Goal: Task Accomplishment & Management: Contribute content

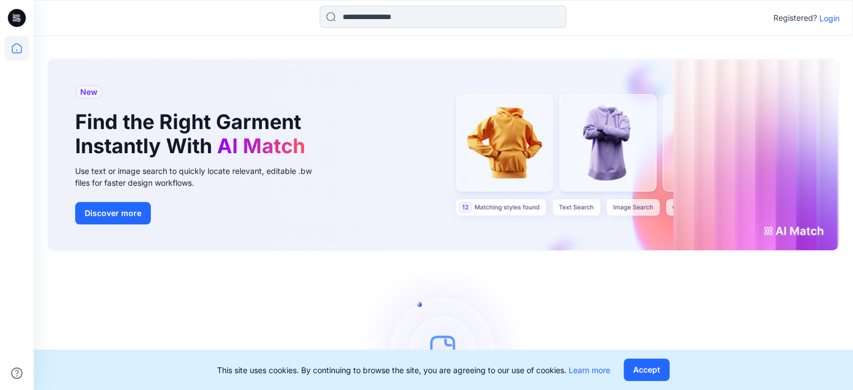
click at [14, 19] on icon at bounding box center [17, 18] width 18 height 18
click at [834, 24] on div "Registered? Login" at bounding box center [806, 17] width 66 height 13
click at [834, 21] on p "Login" at bounding box center [829, 18] width 20 height 12
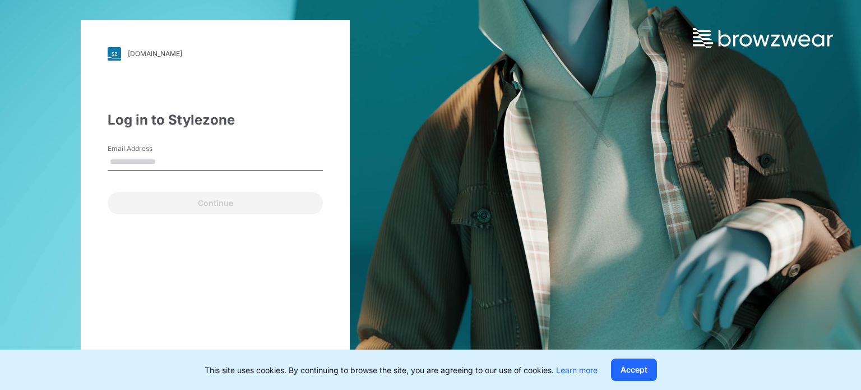
type input "**********"
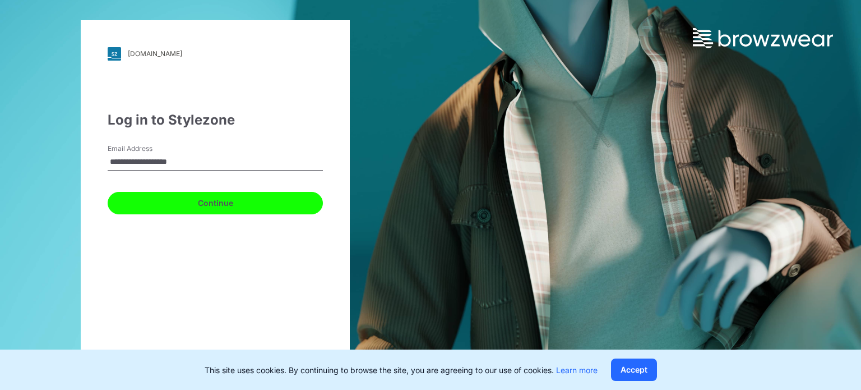
click at [231, 206] on button "Continue" at bounding box center [215, 203] width 215 height 22
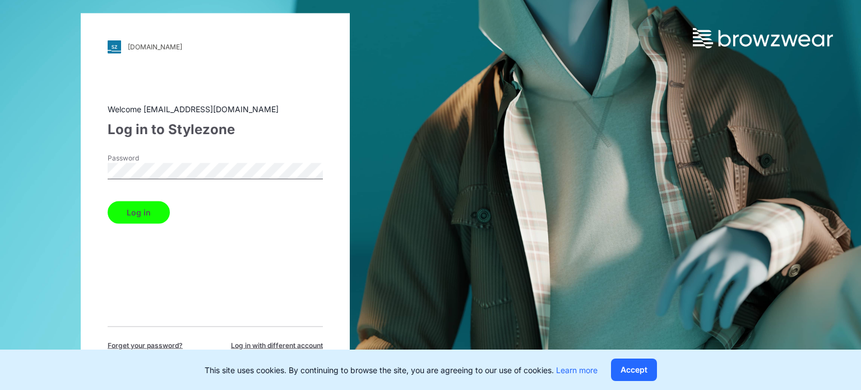
click at [139, 214] on button "Log in" at bounding box center [139, 212] width 62 height 22
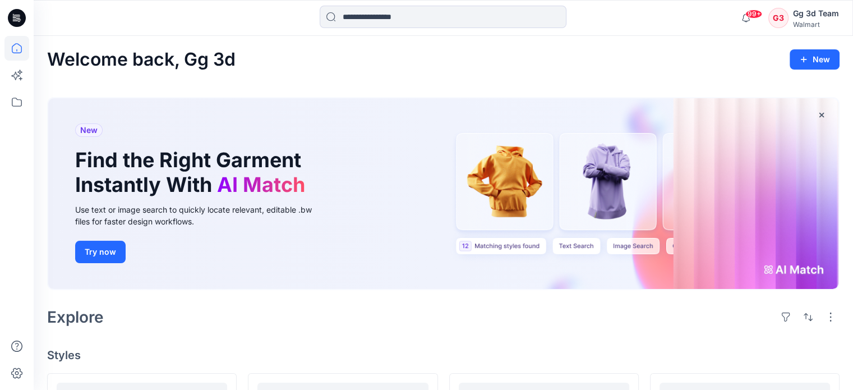
click at [9, 21] on icon at bounding box center [17, 18] width 18 height 18
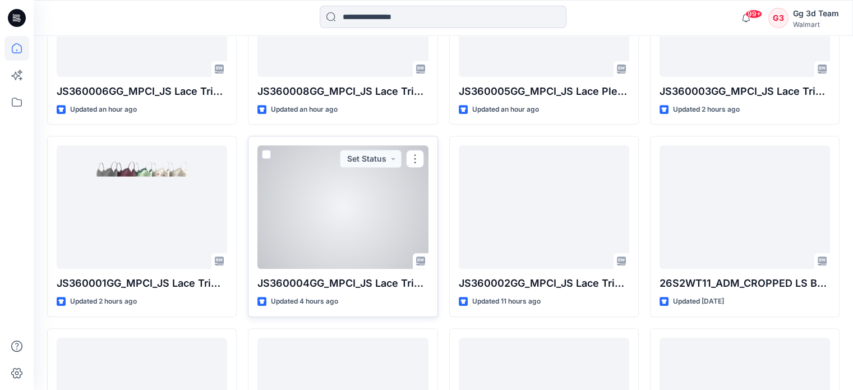
scroll to position [449, 0]
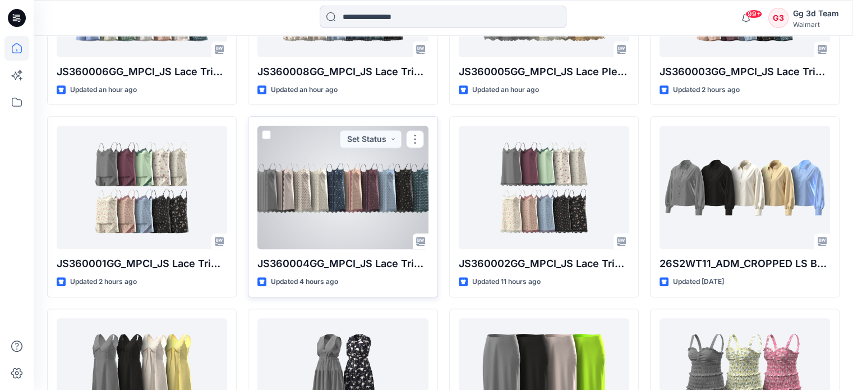
click at [374, 167] on div at bounding box center [342, 187] width 170 height 123
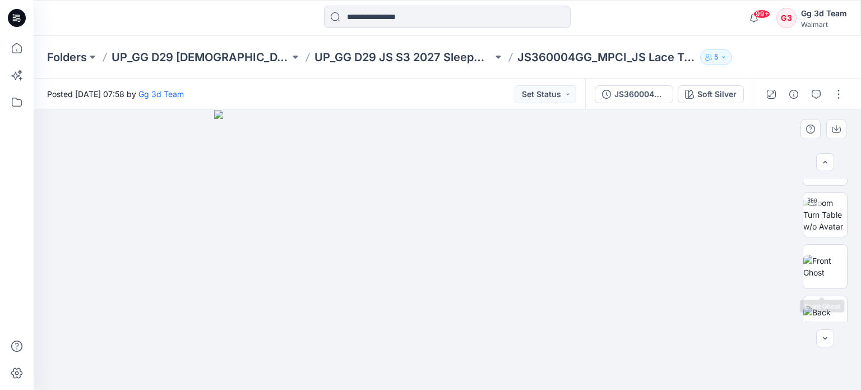
scroll to position [168, 0]
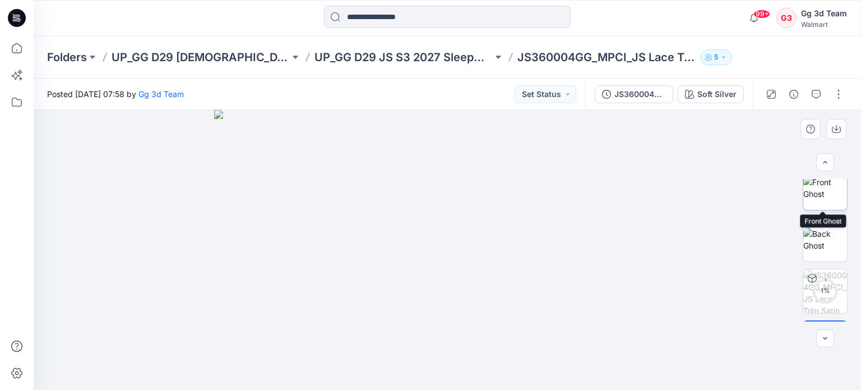
click at [819, 200] on img at bounding box center [826, 188] width 44 height 24
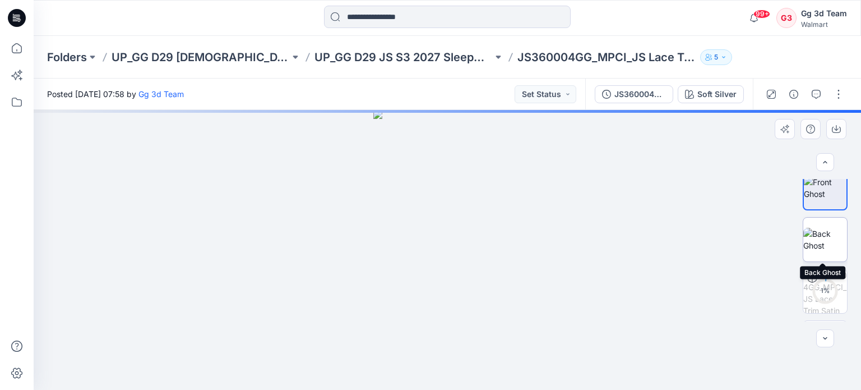
click at [827, 241] on img at bounding box center [826, 240] width 44 height 24
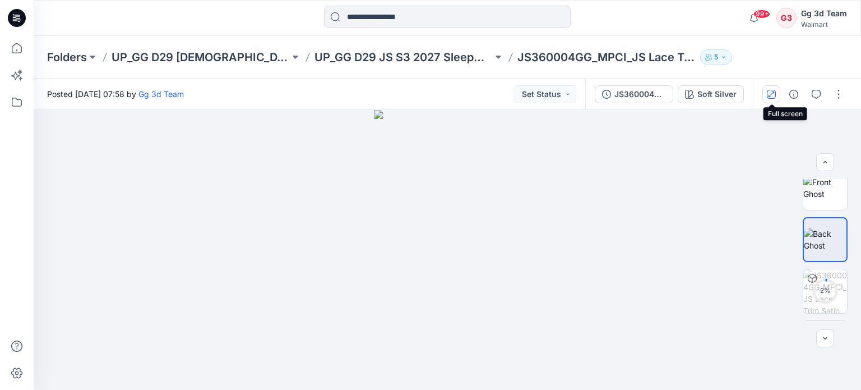
click at [772, 99] on button "button" at bounding box center [772, 94] width 18 height 18
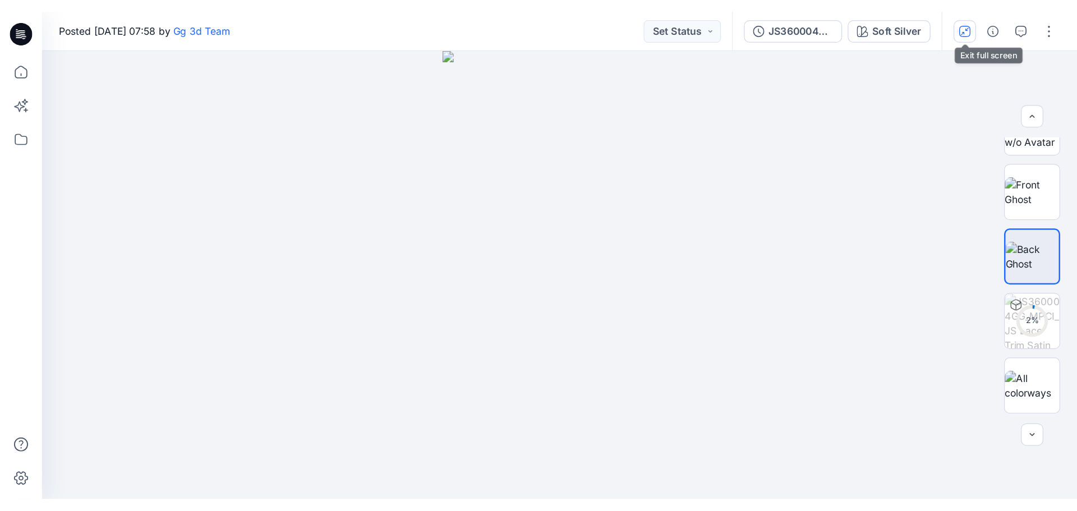
scroll to position [133, 0]
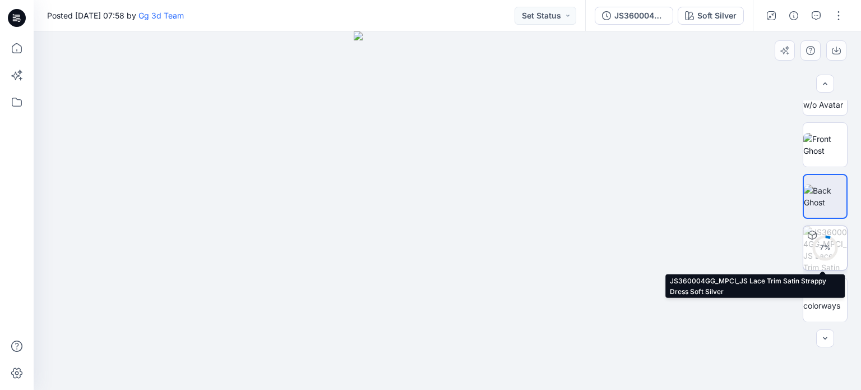
click at [820, 248] on div "7 %" at bounding box center [825, 248] width 27 height 10
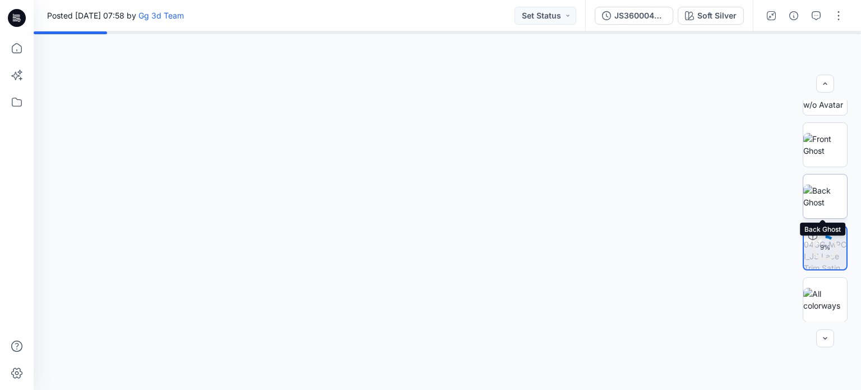
click at [807, 198] on img at bounding box center [826, 196] width 44 height 24
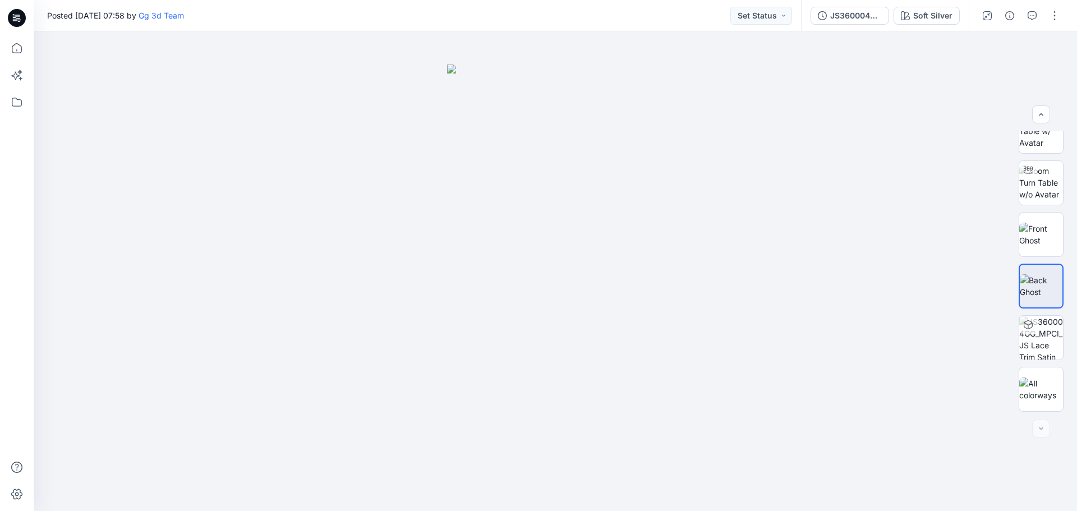
scroll to position [74, 0]
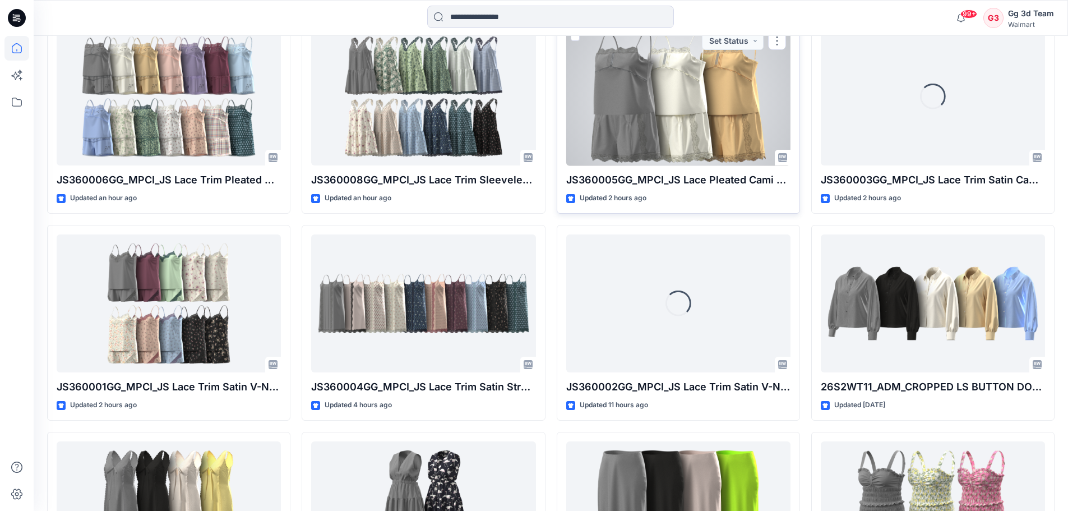
scroll to position [407, 0]
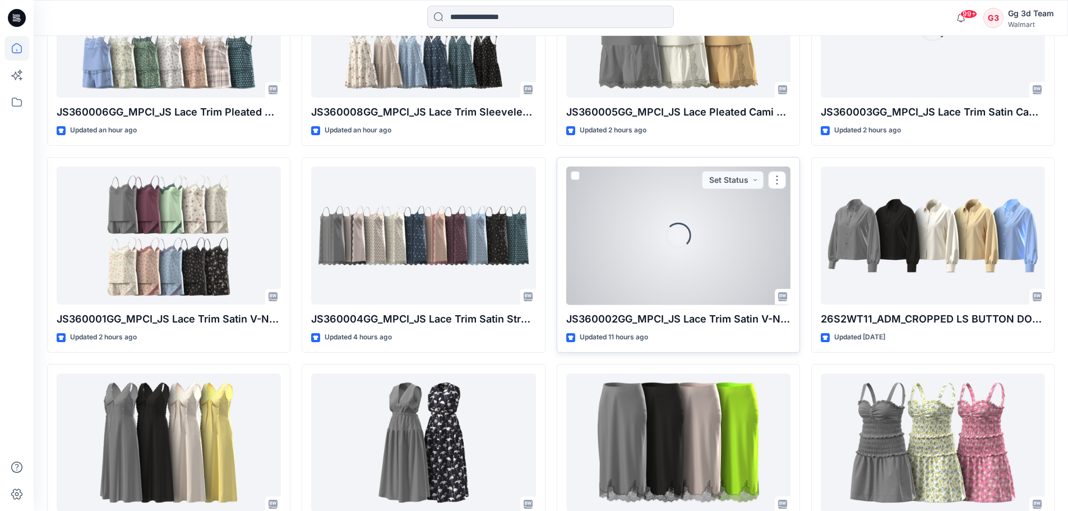
click at [689, 247] on div "Loading..." at bounding box center [679, 236] width 26 height 26
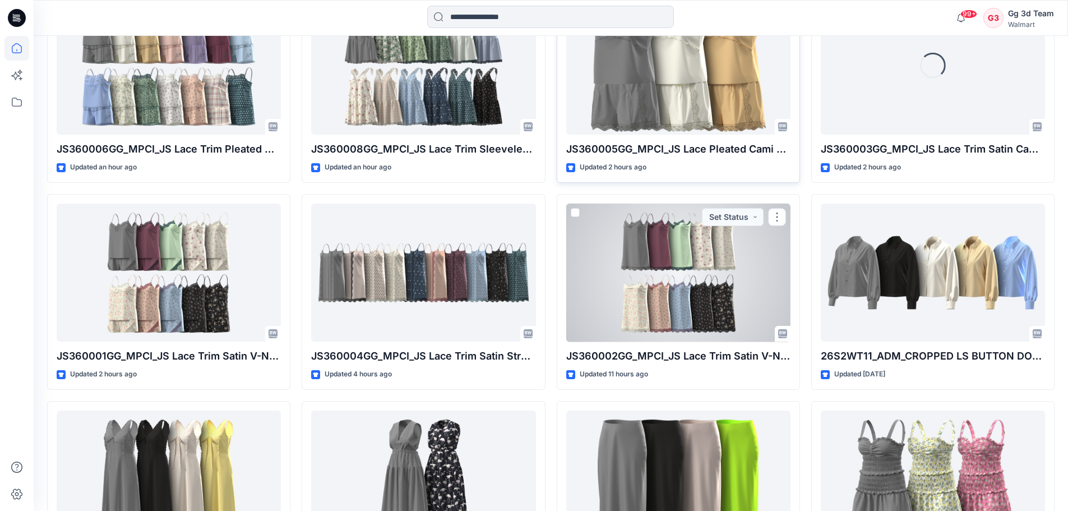
scroll to position [294, 0]
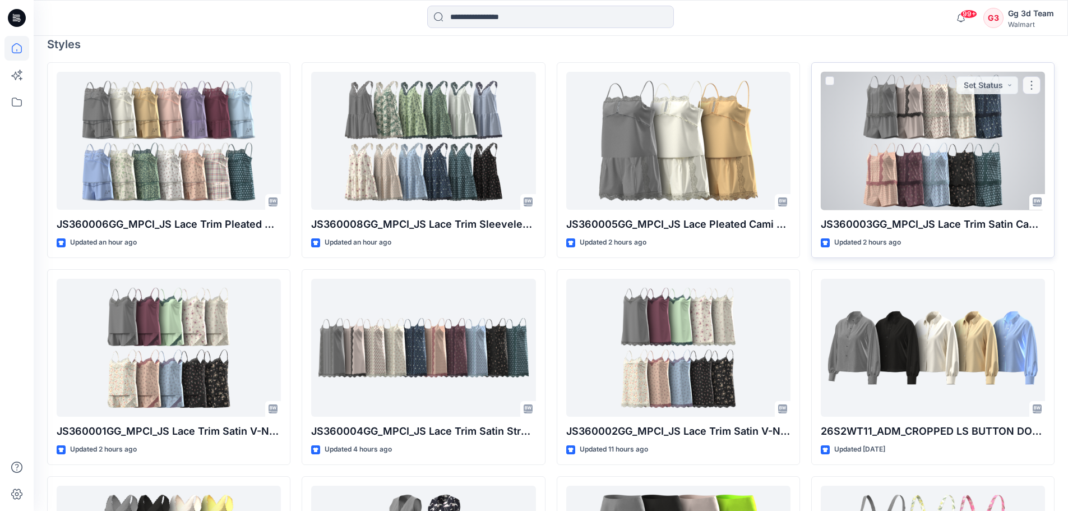
click at [852, 128] on div at bounding box center [933, 141] width 224 height 138
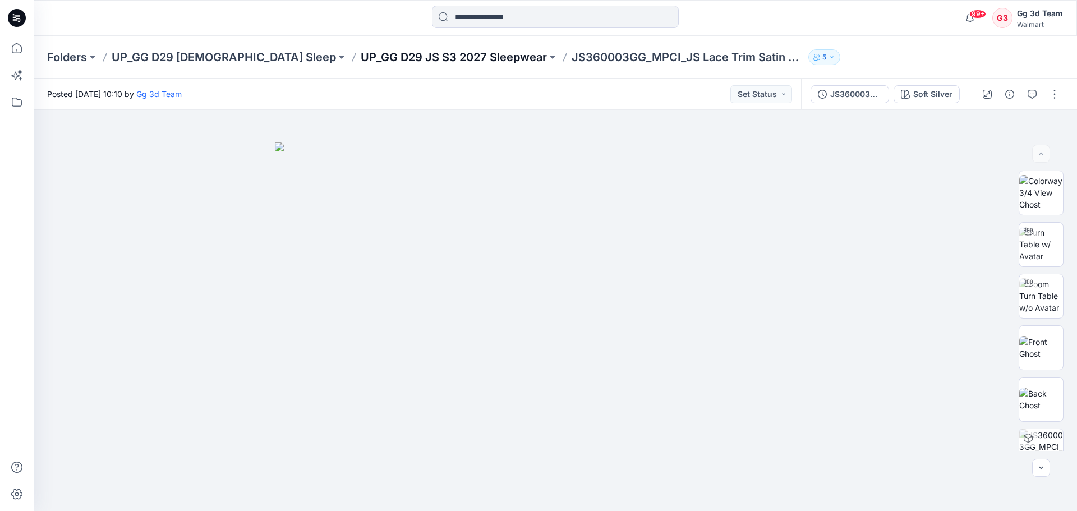
click at [398, 57] on p "UP_GG D29 JS S3 2027 Sleepwear" at bounding box center [454, 57] width 186 height 16
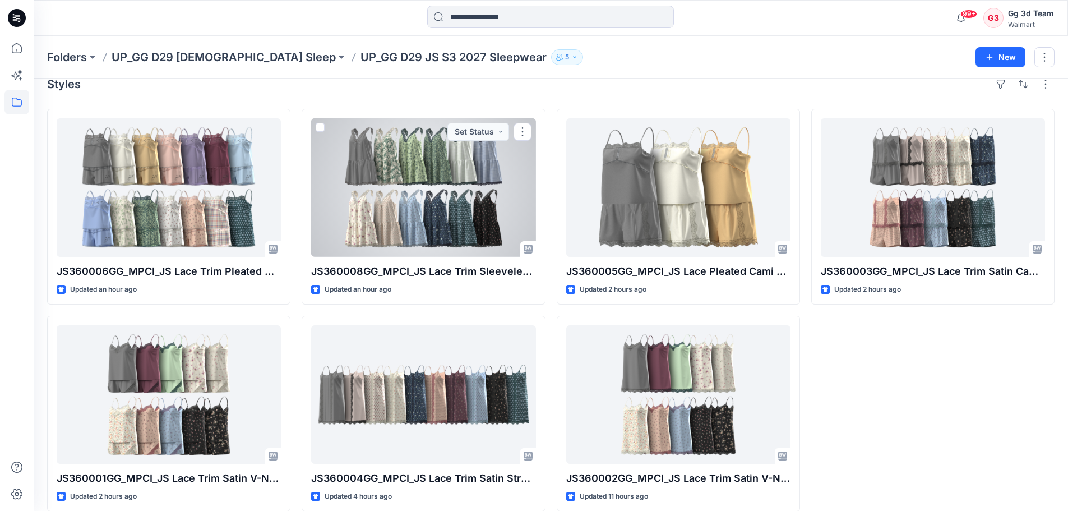
scroll to position [31, 0]
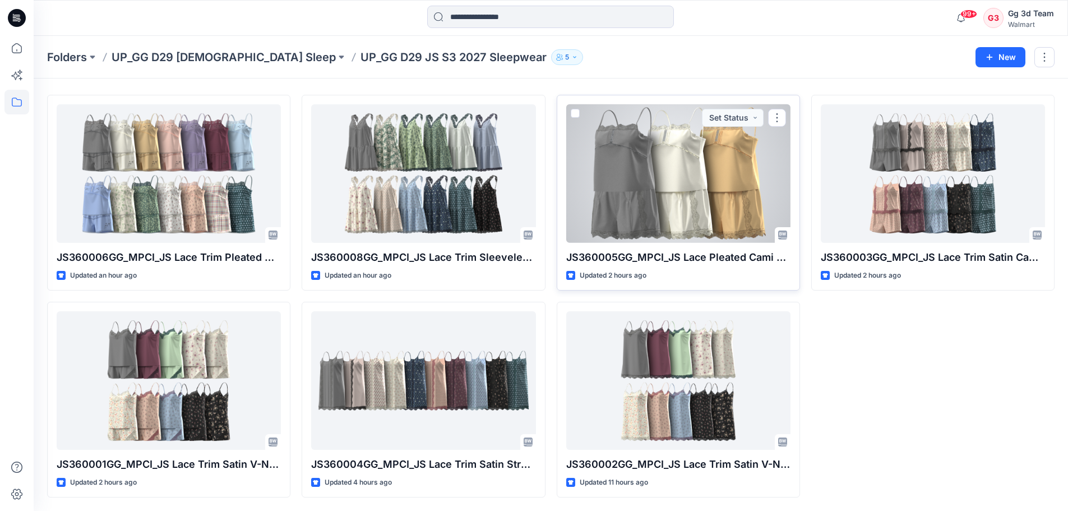
click at [680, 195] on div at bounding box center [678, 173] width 224 height 138
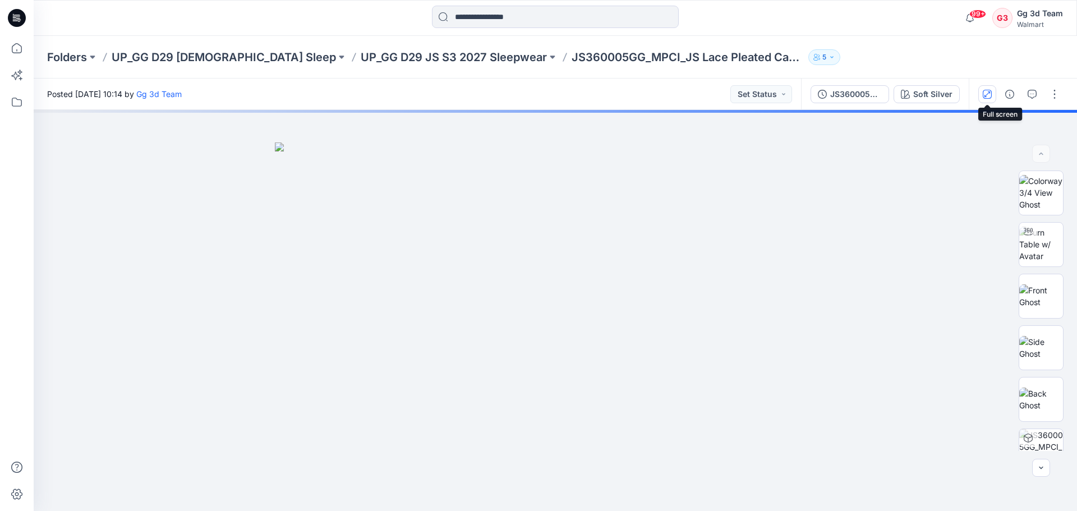
click at [852, 94] on icon "button" at bounding box center [987, 94] width 6 height 6
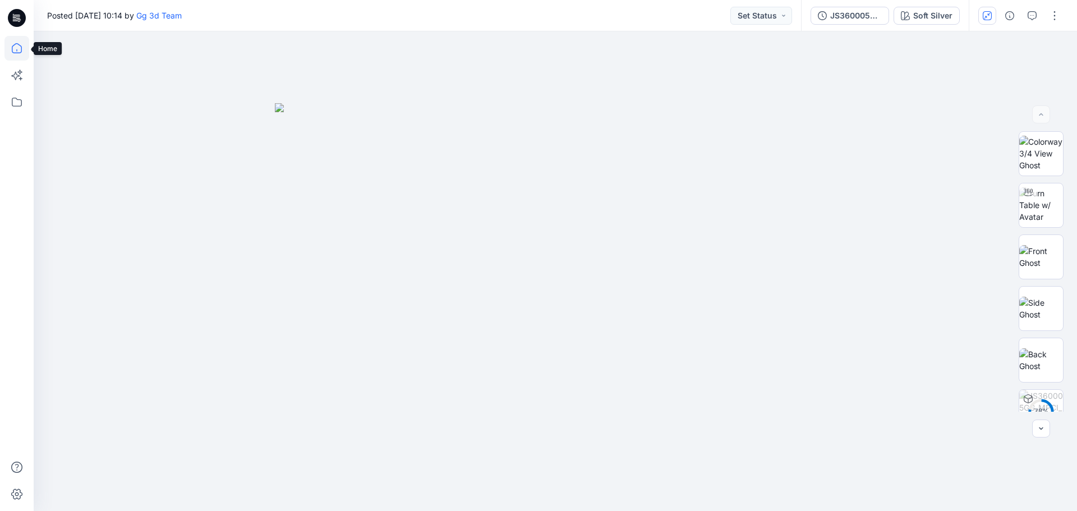
click at [20, 45] on icon at bounding box center [17, 48] width 10 height 10
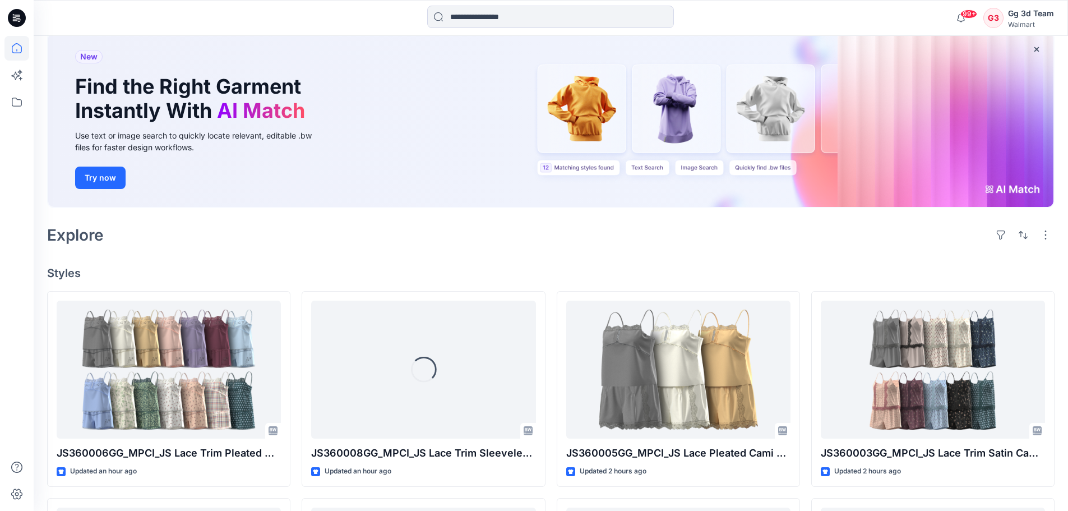
scroll to position [224, 0]
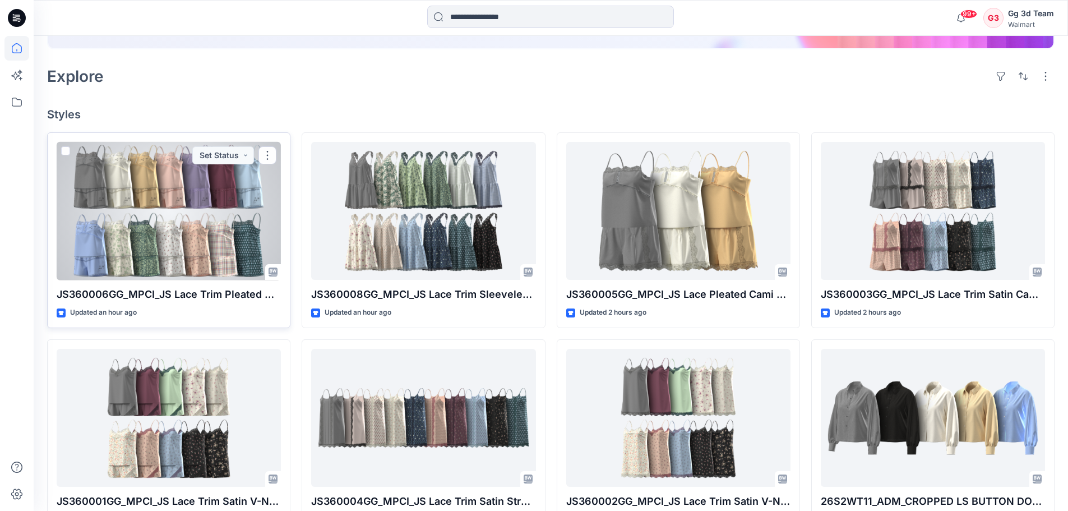
click at [164, 210] on div at bounding box center [169, 211] width 224 height 138
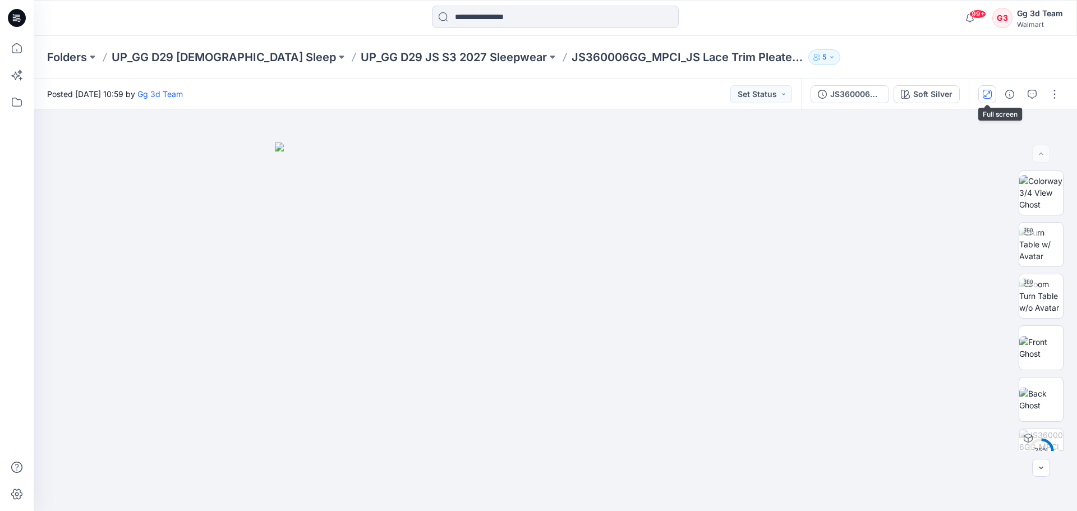
click at [852, 102] on button "button" at bounding box center [987, 94] width 18 height 18
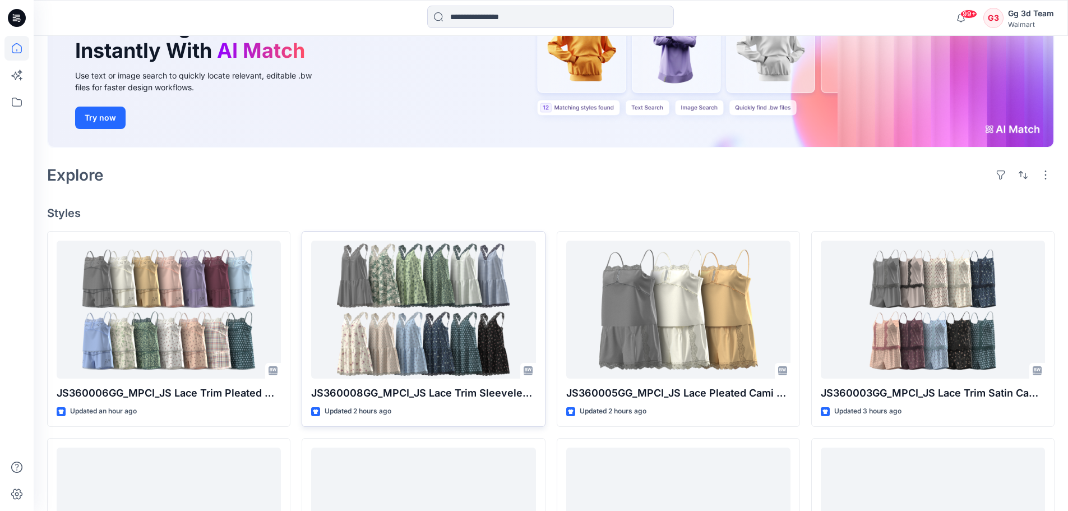
scroll to position [126, 0]
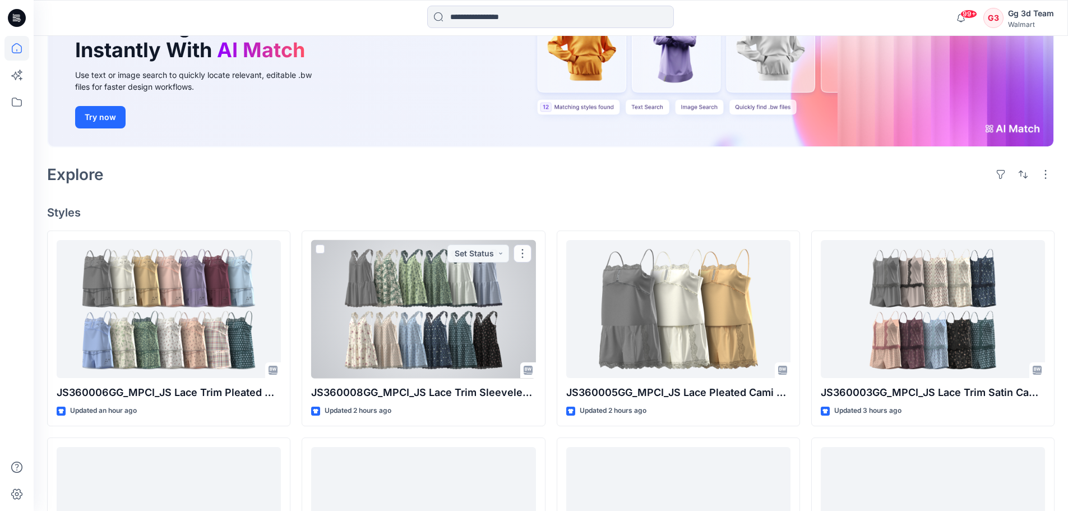
click at [384, 265] on div at bounding box center [423, 309] width 224 height 138
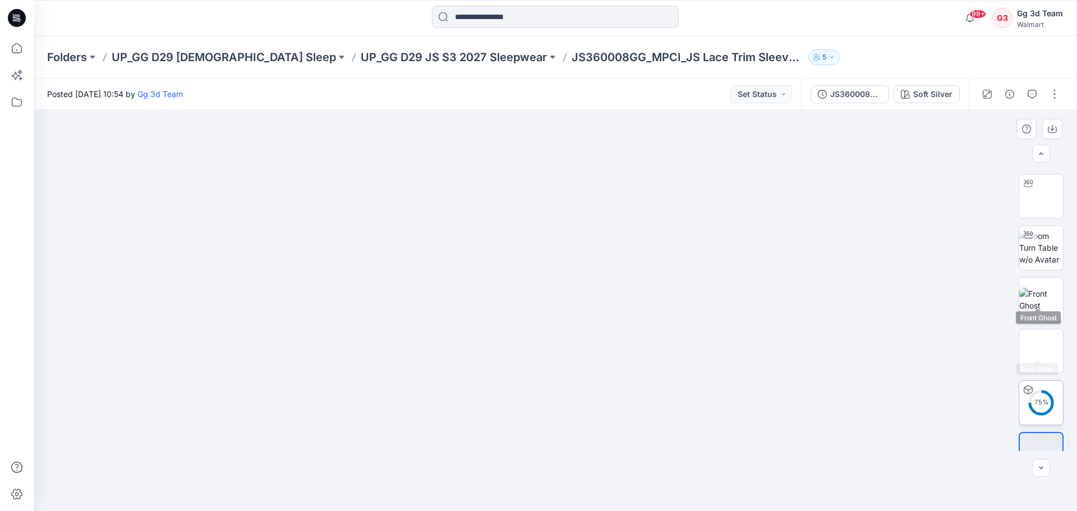
scroll to position [74, 0]
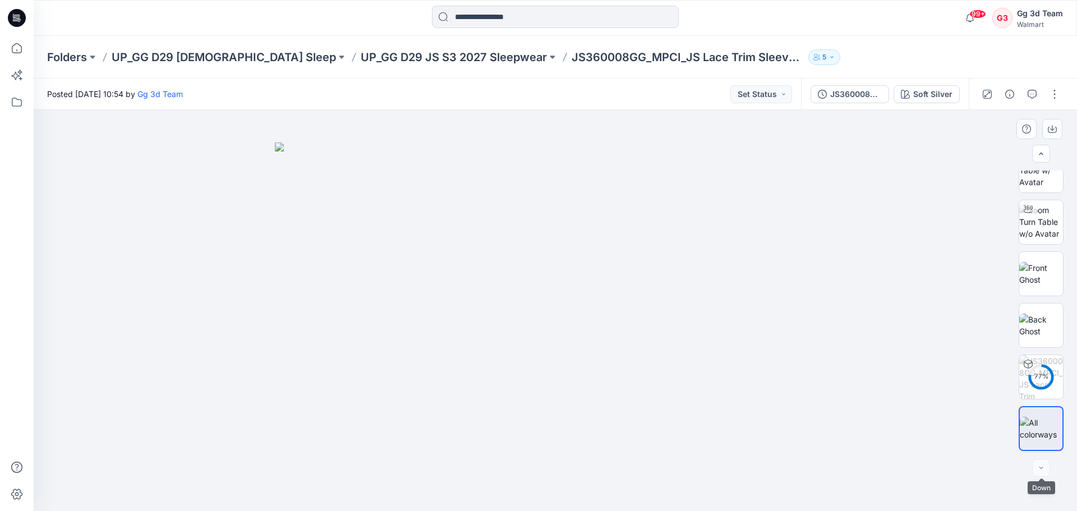
click at [852, 389] on div at bounding box center [1041, 468] width 18 height 18
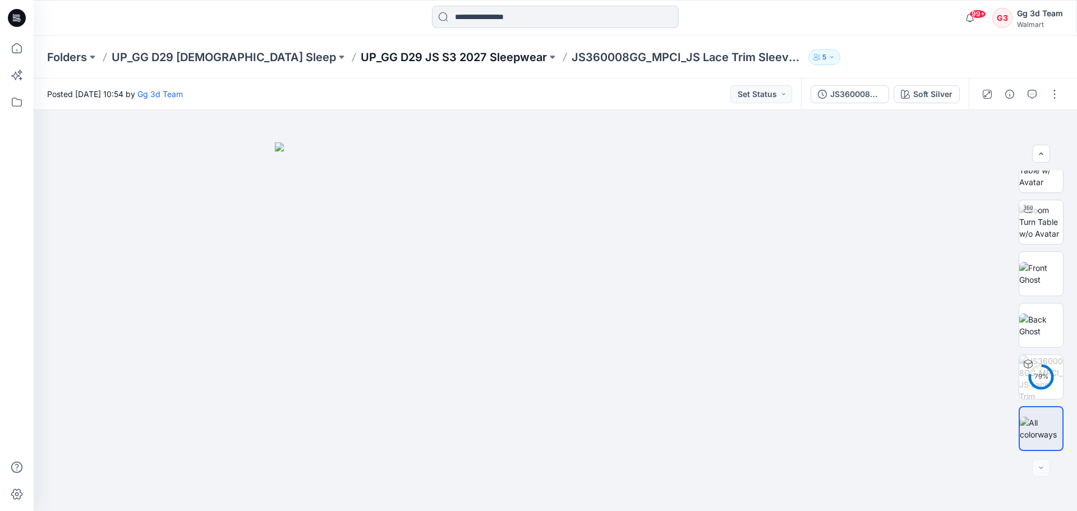
click at [371, 53] on p "UP_GG D29 JS S3 2027 Sleepwear" at bounding box center [454, 57] width 186 height 16
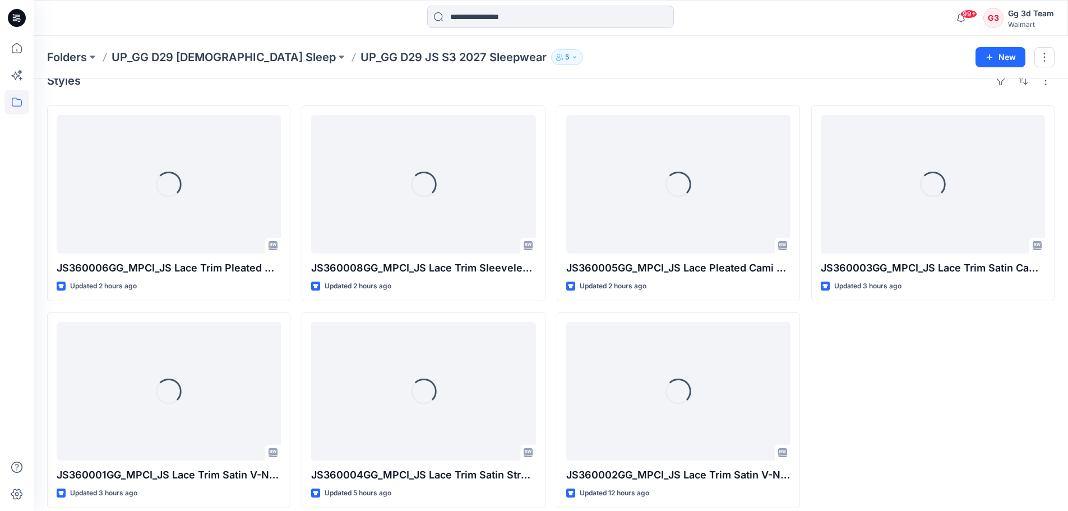
scroll to position [31, 0]
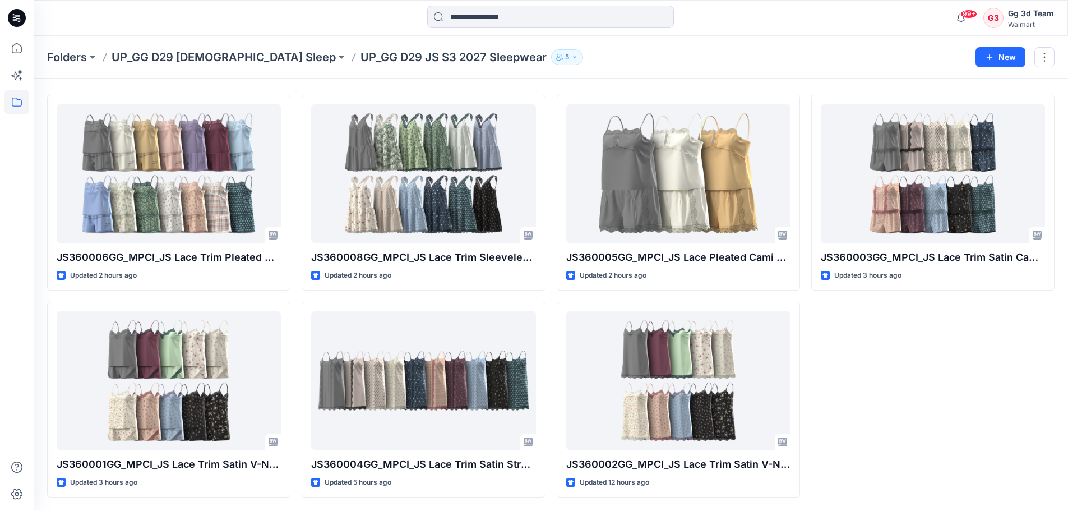
click at [852, 338] on div "JS360003GG_MPCI_JS Lace Trim Satin Cami Top & Shorts Set Updated 3 hours ago" at bounding box center [932, 296] width 243 height 403
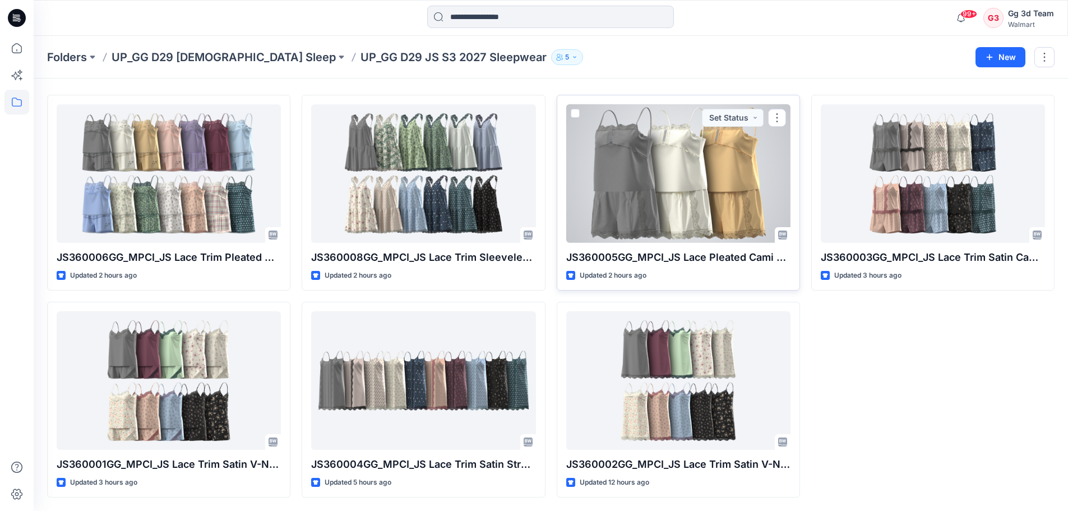
click at [669, 182] on div at bounding box center [678, 173] width 224 height 138
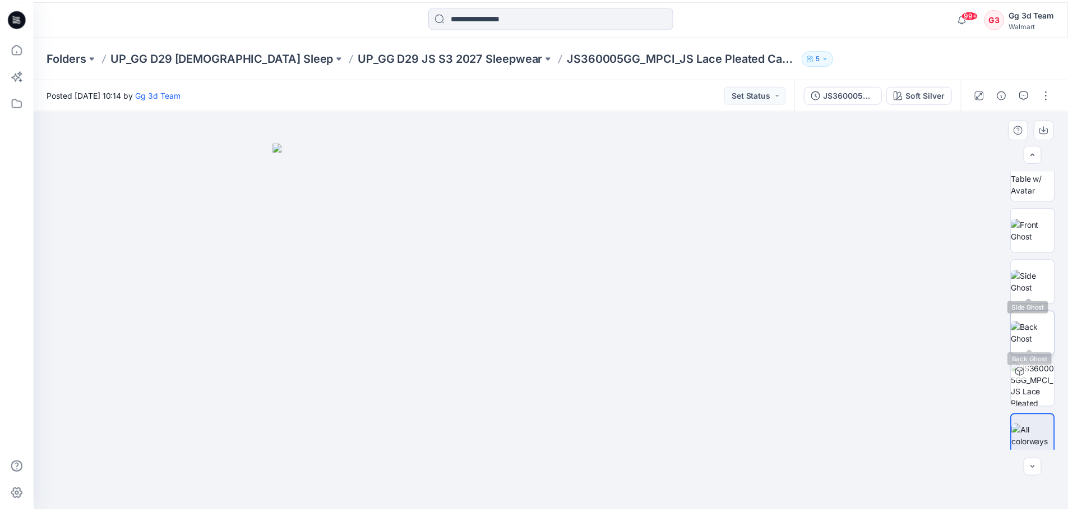
scroll to position [74, 0]
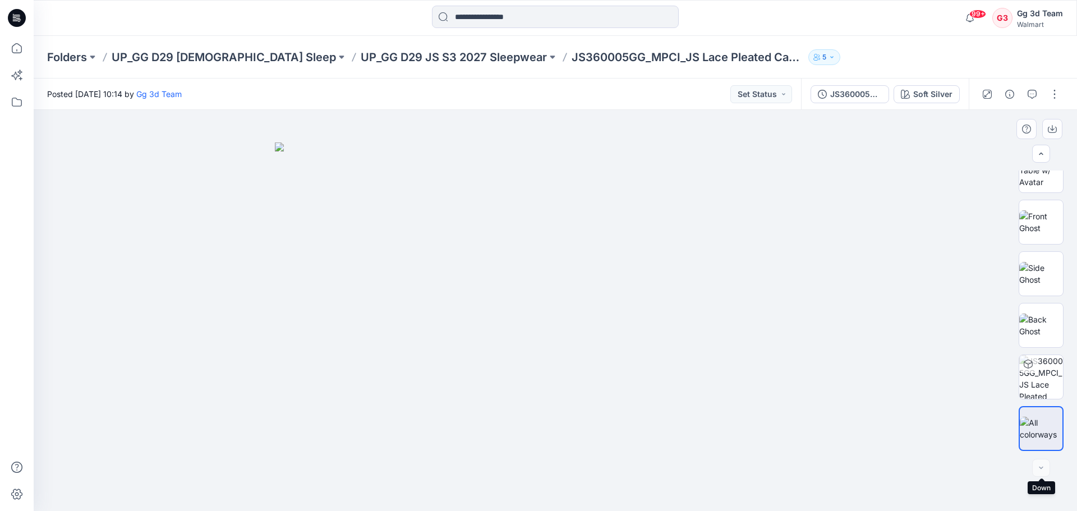
click at [852, 389] on div at bounding box center [1041, 468] width 18 height 18
click at [852, 98] on button "button" at bounding box center [1054, 94] width 18 height 18
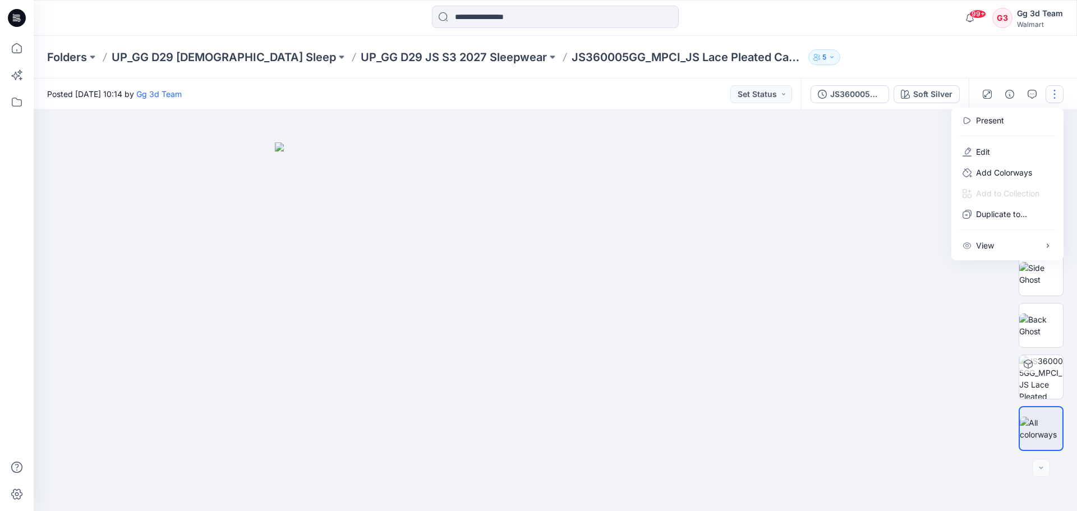
click at [852, 52] on div "Folders UP_GG D29 Ladies Sleep UP_GG D29 JS S3 2027 Sleepwear JS360005GG_MPCI_J…" at bounding box center [511, 57] width 929 height 16
click at [390, 58] on p "UP_GG D29 JS S3 2027 Sleepwear" at bounding box center [454, 57] width 186 height 16
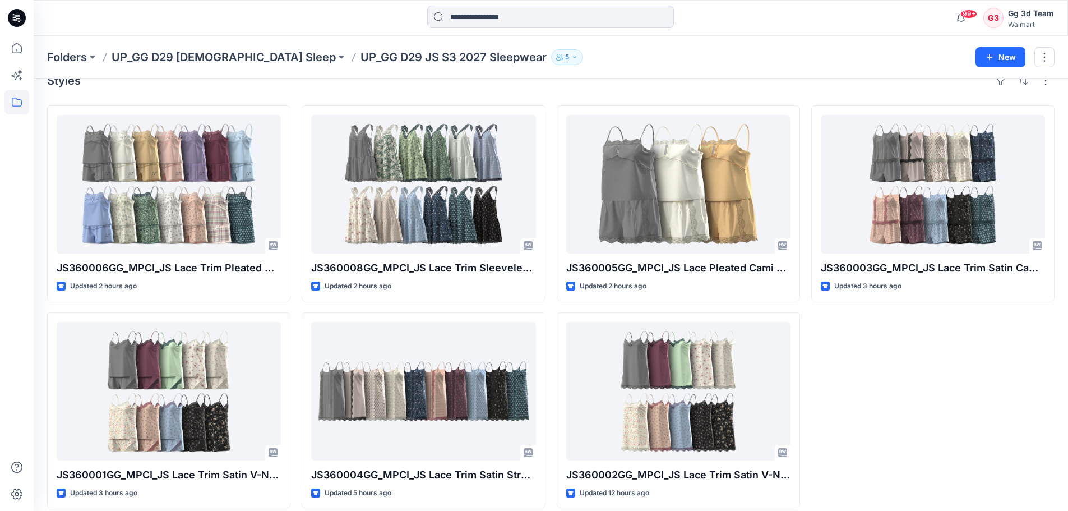
scroll to position [31, 0]
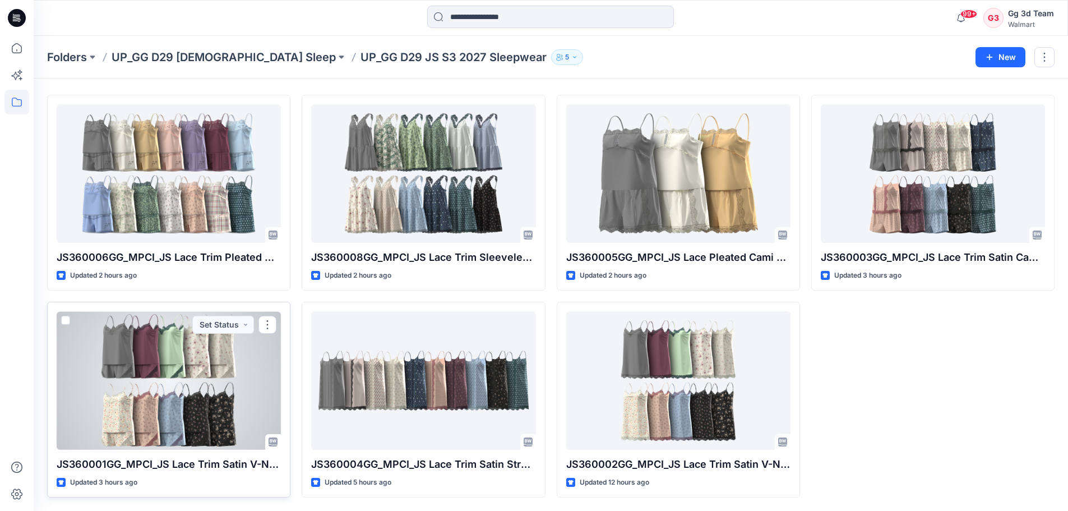
click at [172, 364] on div at bounding box center [169, 380] width 224 height 138
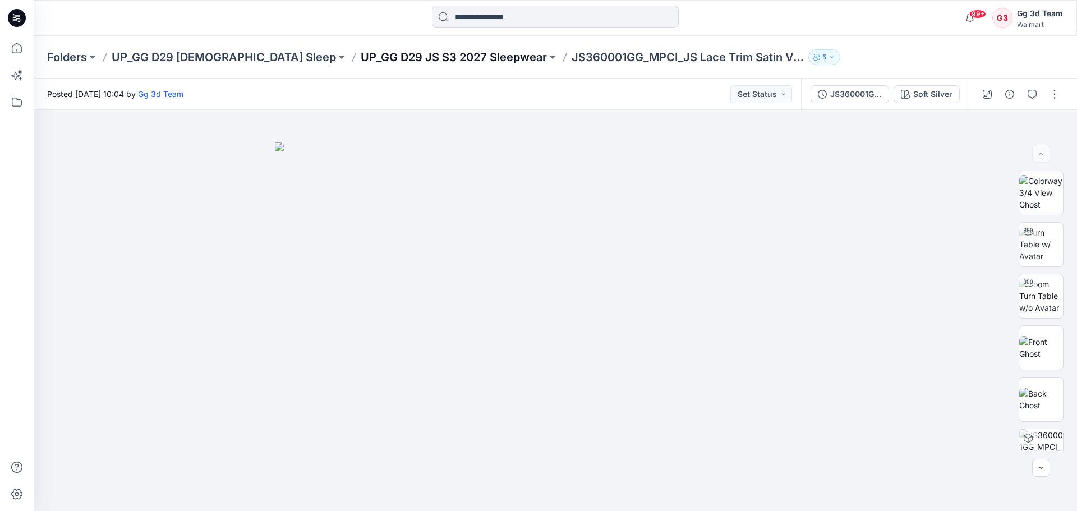
click at [361, 58] on p "UP_GG D29 JS S3 2027 Sleepwear" at bounding box center [454, 57] width 186 height 16
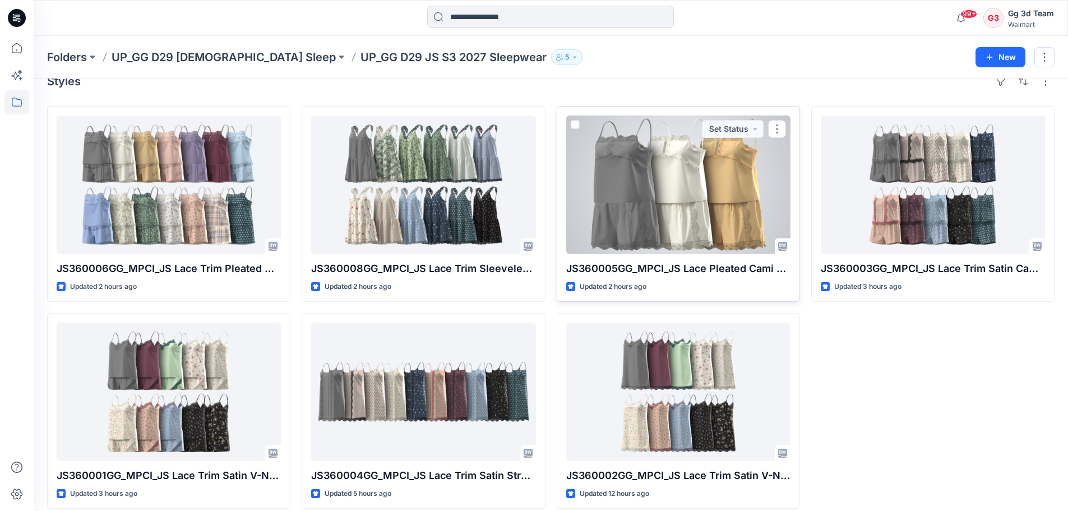
scroll to position [31, 0]
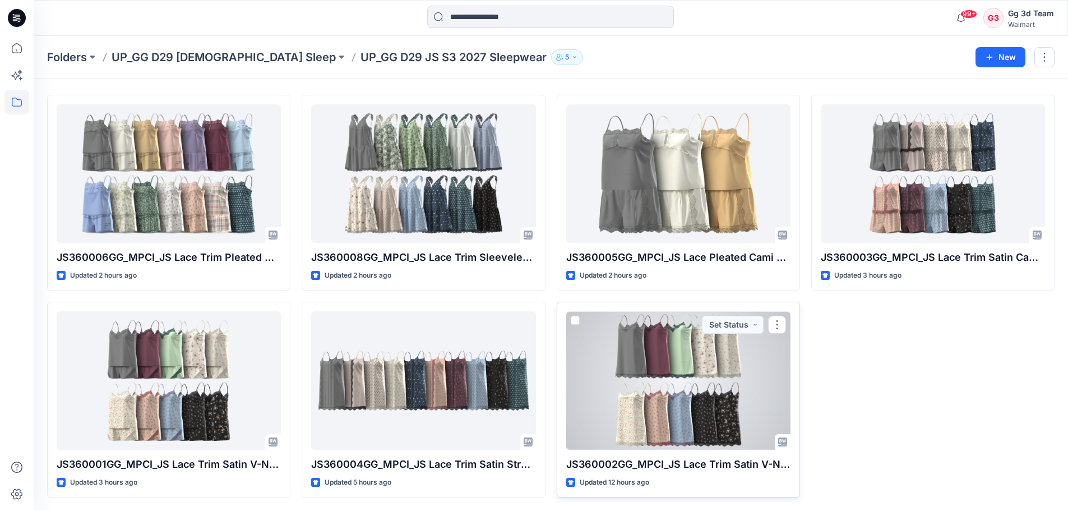
click at [690, 349] on div at bounding box center [678, 380] width 224 height 138
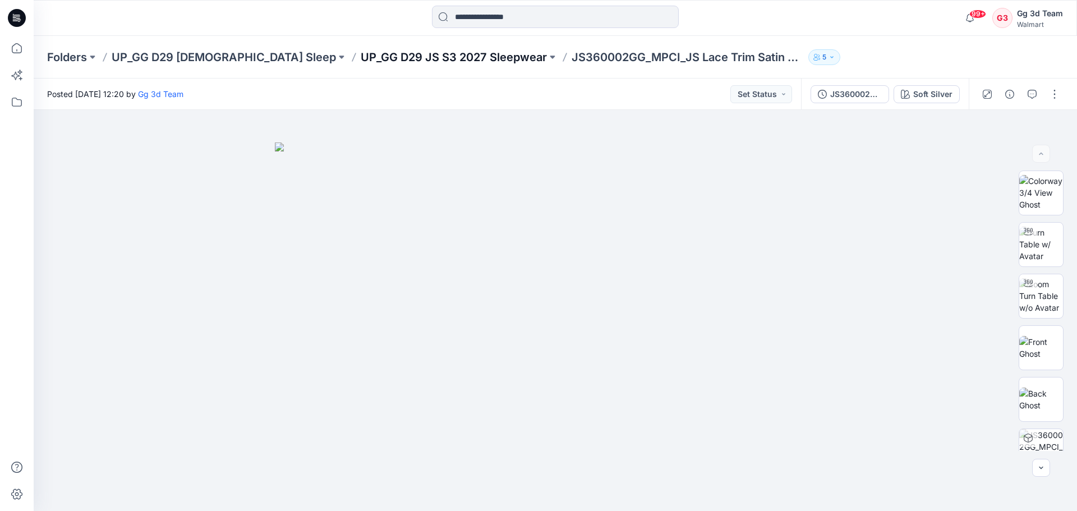
click at [366, 54] on p "UP_GG D29 JS S3 2027 Sleepwear" at bounding box center [454, 57] width 186 height 16
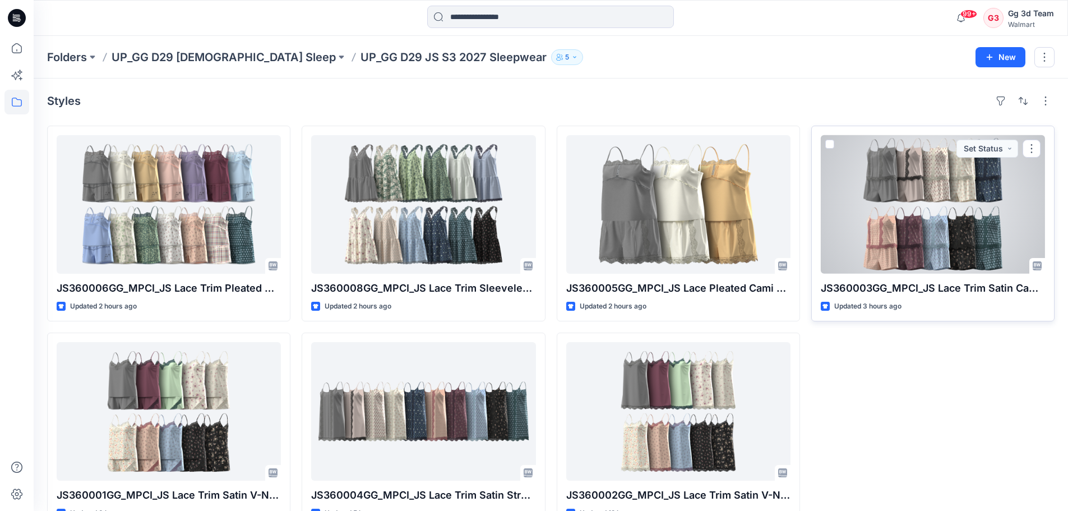
click at [852, 207] on div at bounding box center [933, 204] width 224 height 138
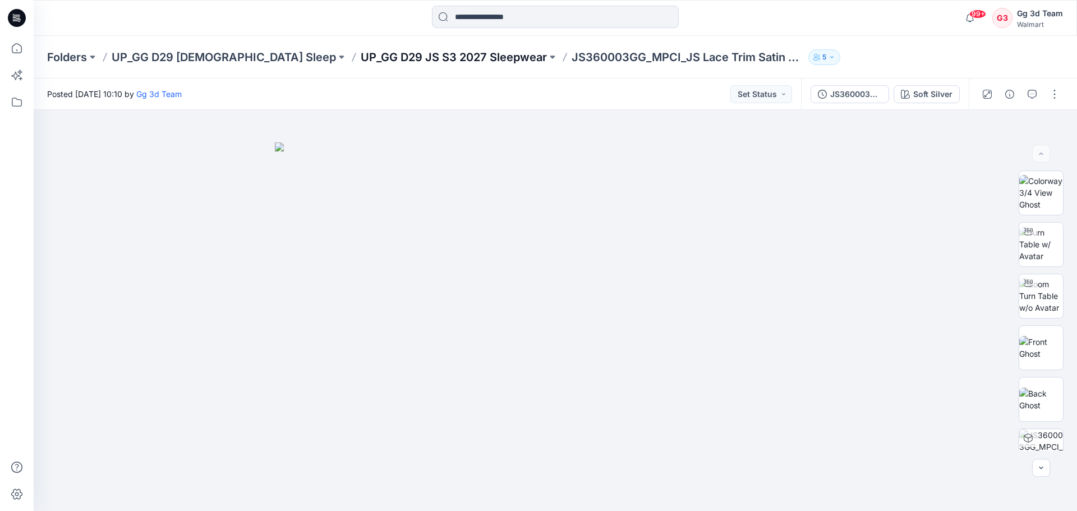
click at [387, 53] on p "UP_GG D29 JS S3 2027 Sleepwear" at bounding box center [454, 57] width 186 height 16
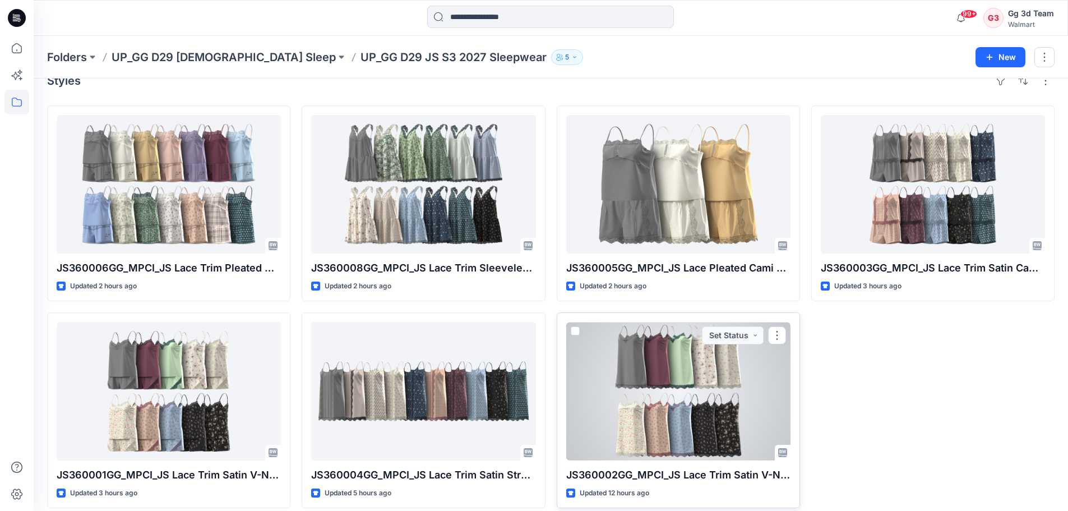
scroll to position [31, 0]
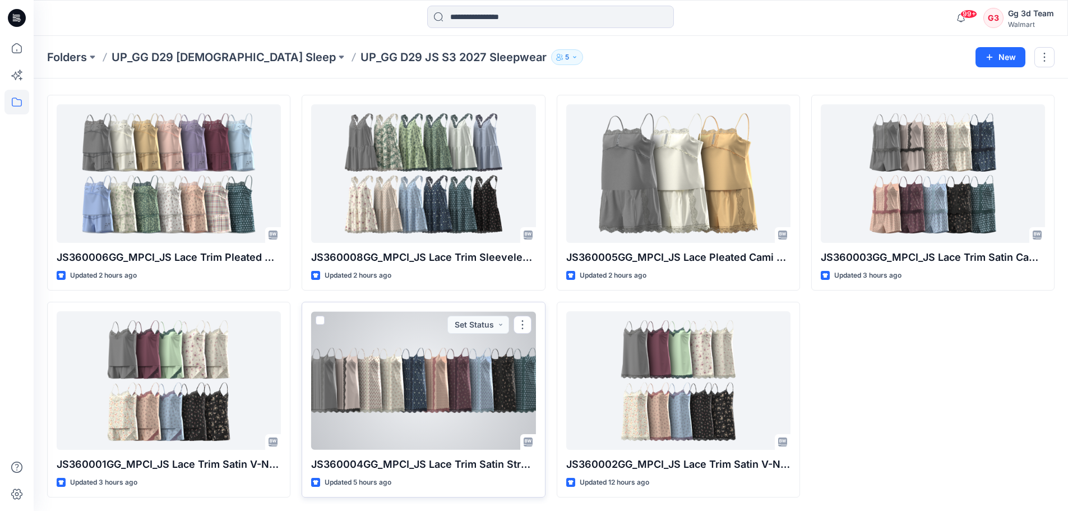
click at [455, 388] on div at bounding box center [423, 380] width 224 height 138
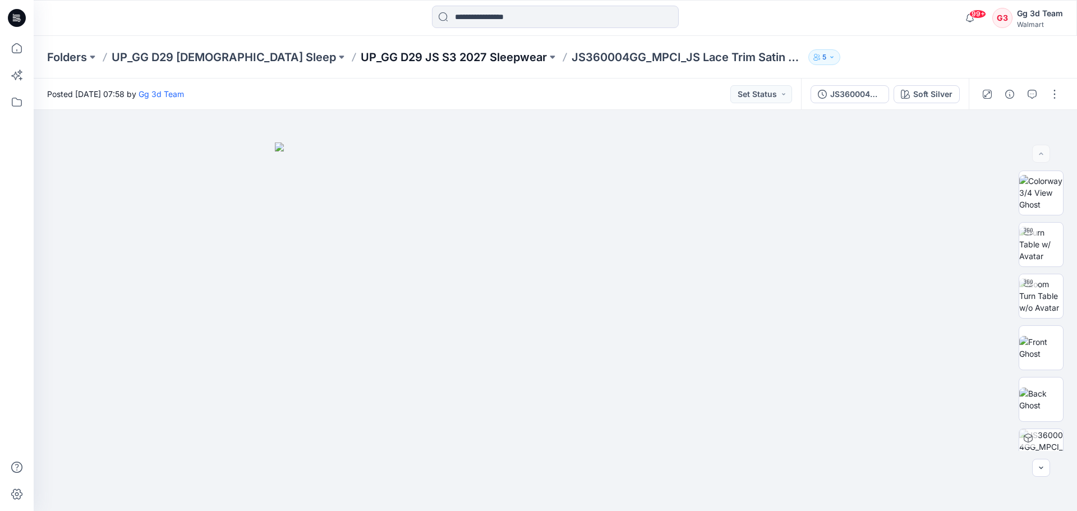
click at [361, 58] on p "UP_GG D29 JS S3 2027 Sleepwear" at bounding box center [454, 57] width 186 height 16
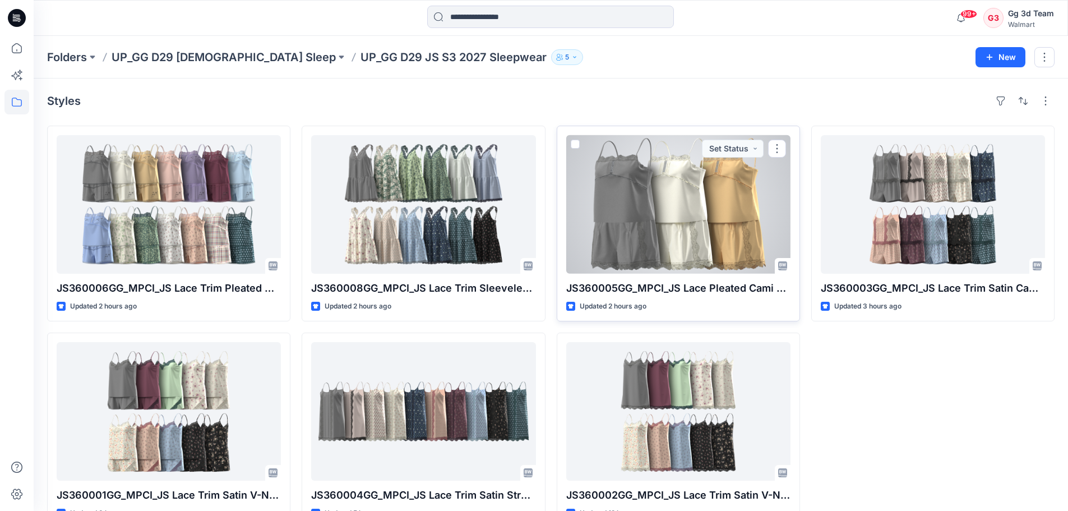
click at [686, 224] on div at bounding box center [678, 204] width 224 height 138
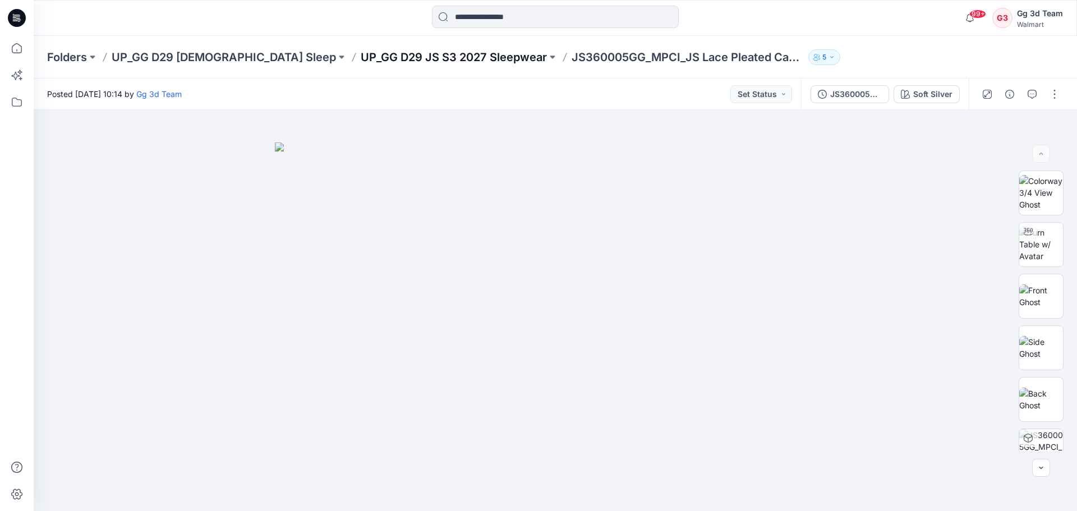
click at [382, 52] on p "UP_GG D29 JS S3 2027 Sleepwear" at bounding box center [454, 57] width 186 height 16
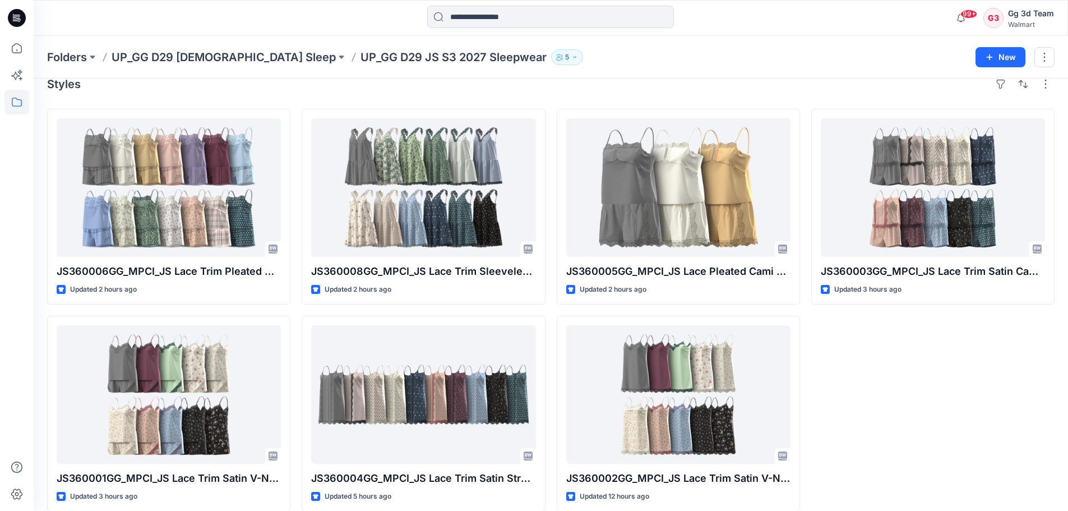
scroll to position [31, 0]
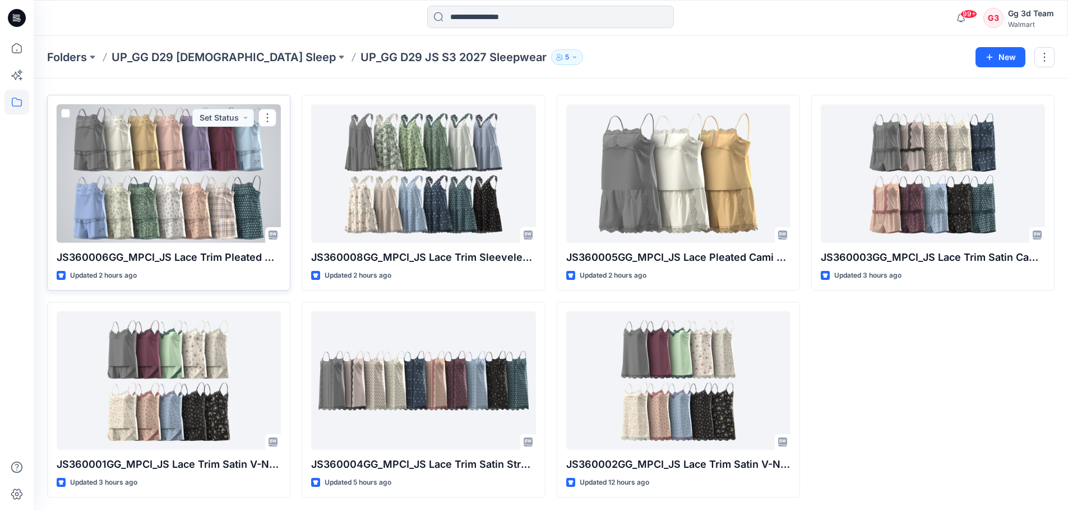
click at [193, 195] on div at bounding box center [169, 173] width 224 height 138
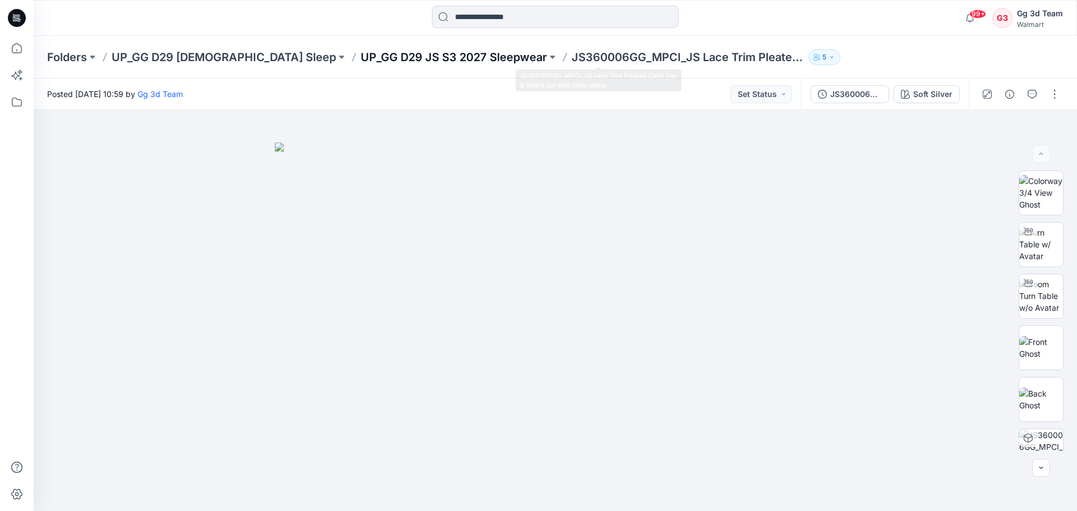
click at [403, 49] on p "UP_GG D29 JS S3 2027 Sleepwear" at bounding box center [454, 57] width 186 height 16
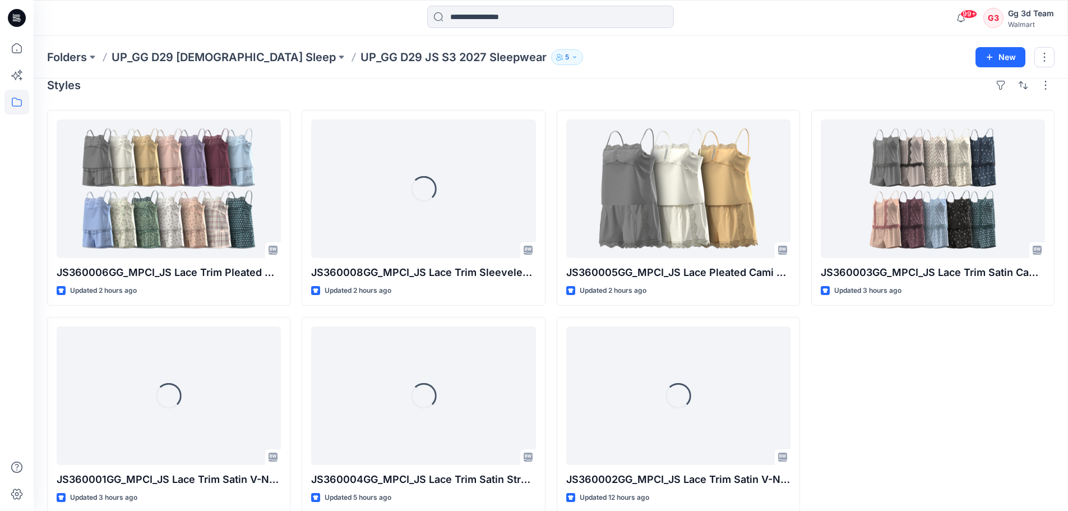
scroll to position [31, 0]
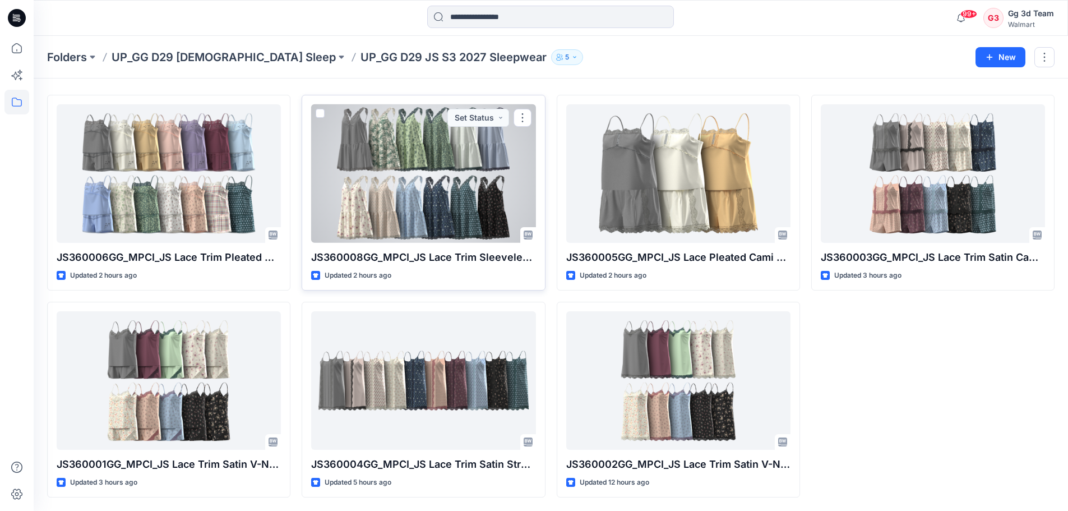
click at [455, 192] on div at bounding box center [423, 173] width 224 height 138
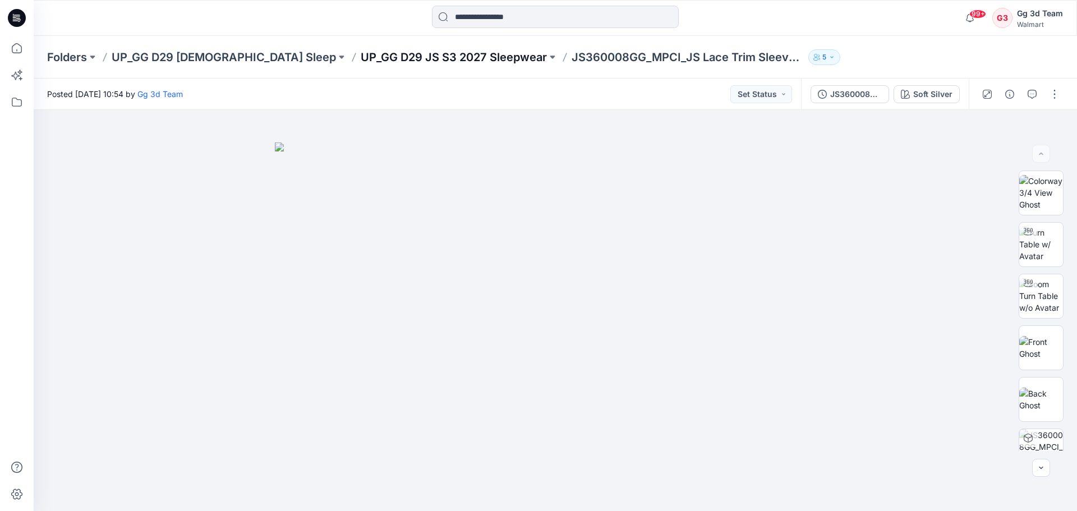
click at [380, 52] on p "UP_GG D29 JS S3 2027 Sleepwear" at bounding box center [454, 57] width 186 height 16
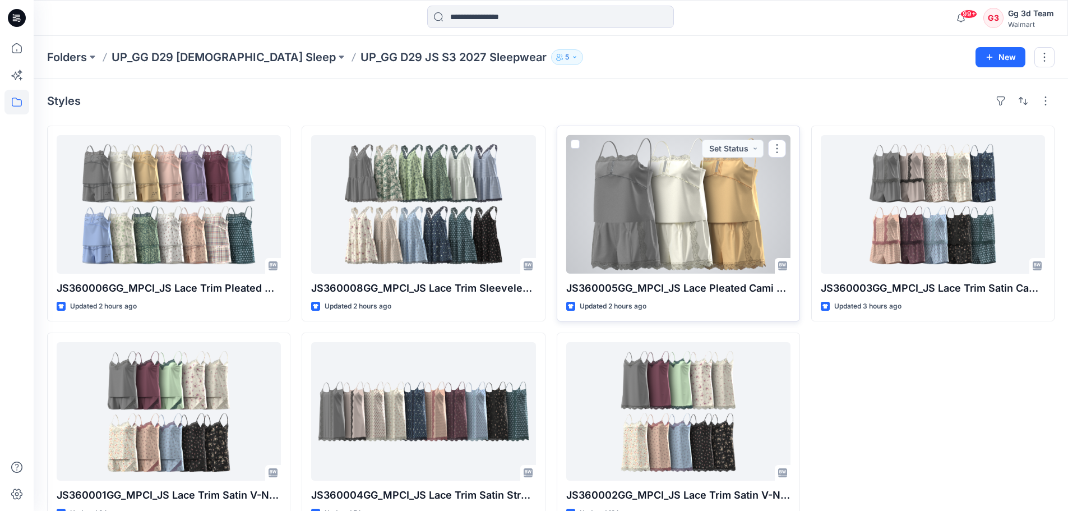
click at [692, 211] on div at bounding box center [678, 204] width 224 height 138
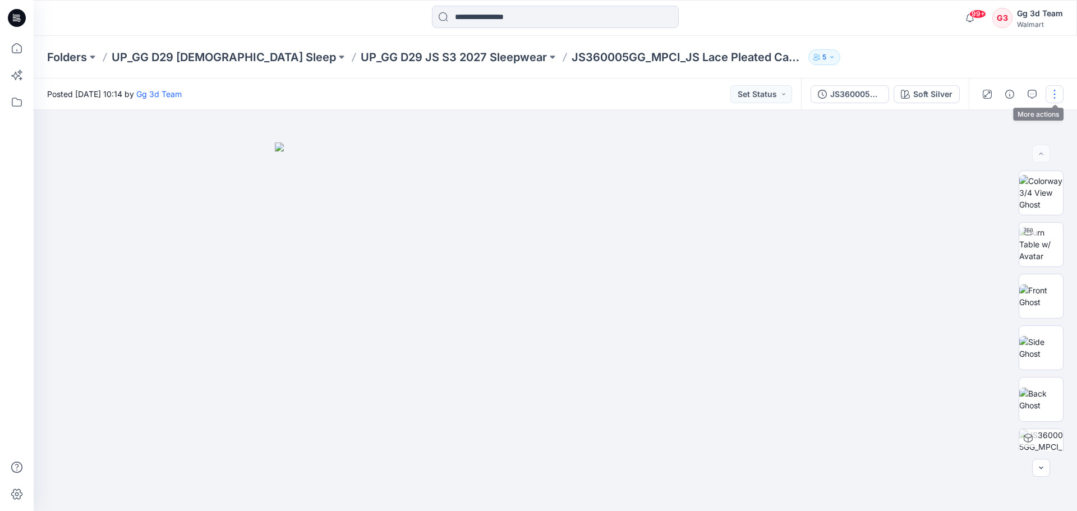
click at [852, 89] on button "button" at bounding box center [1054, 94] width 18 height 18
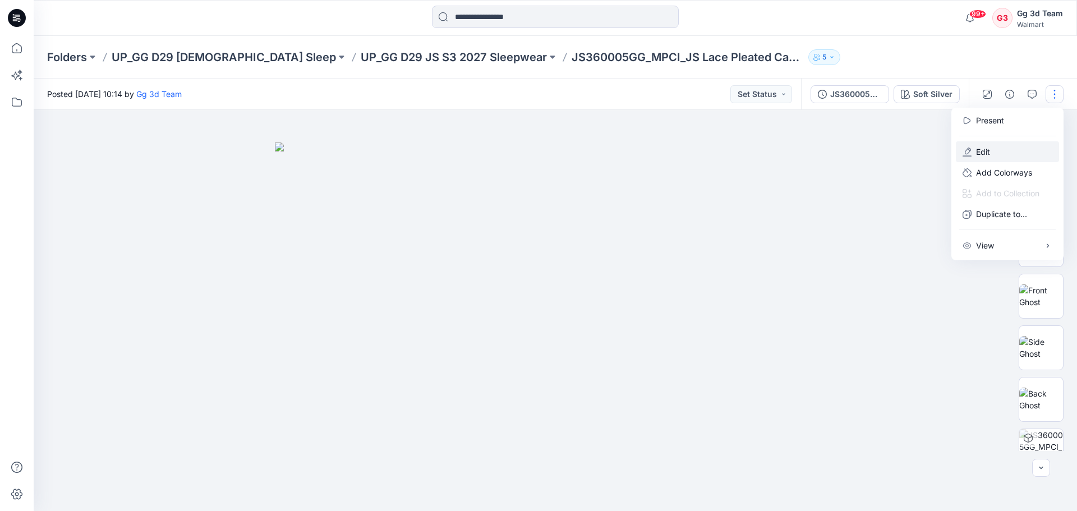
click at [852, 151] on button "Edit" at bounding box center [1006, 151] width 103 height 21
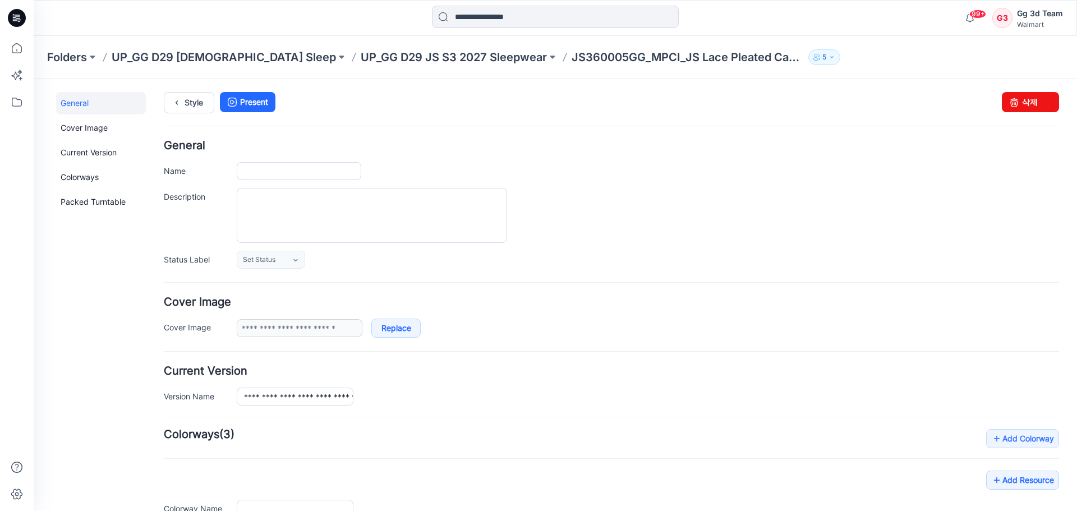
type input "**********"
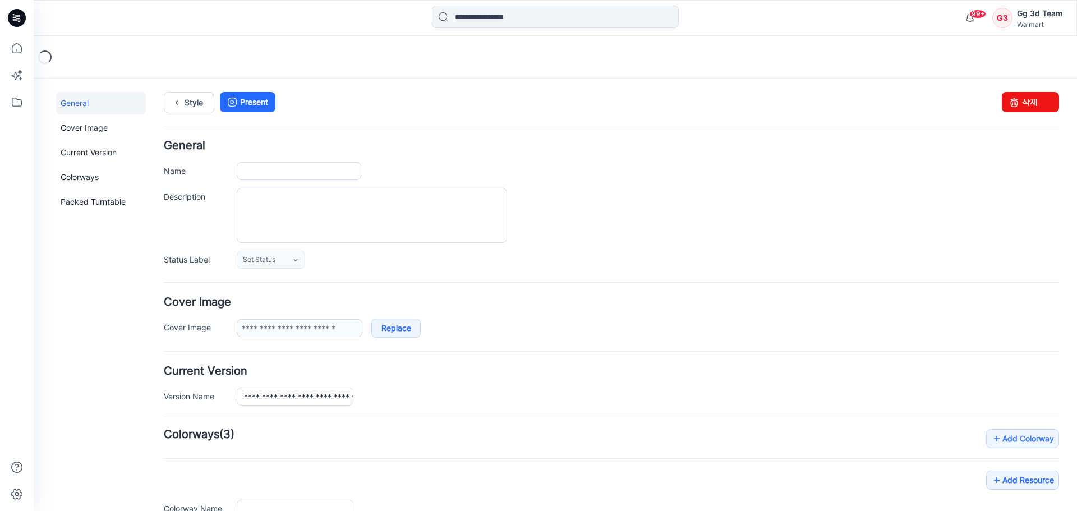
type input "**********"
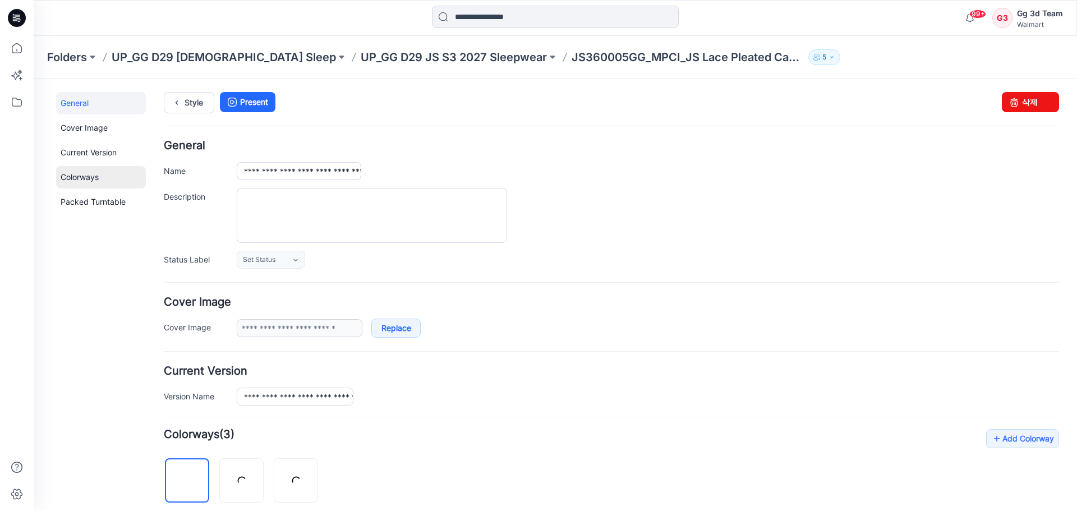
click at [82, 177] on link "Colorways" at bounding box center [101, 177] width 90 height 22
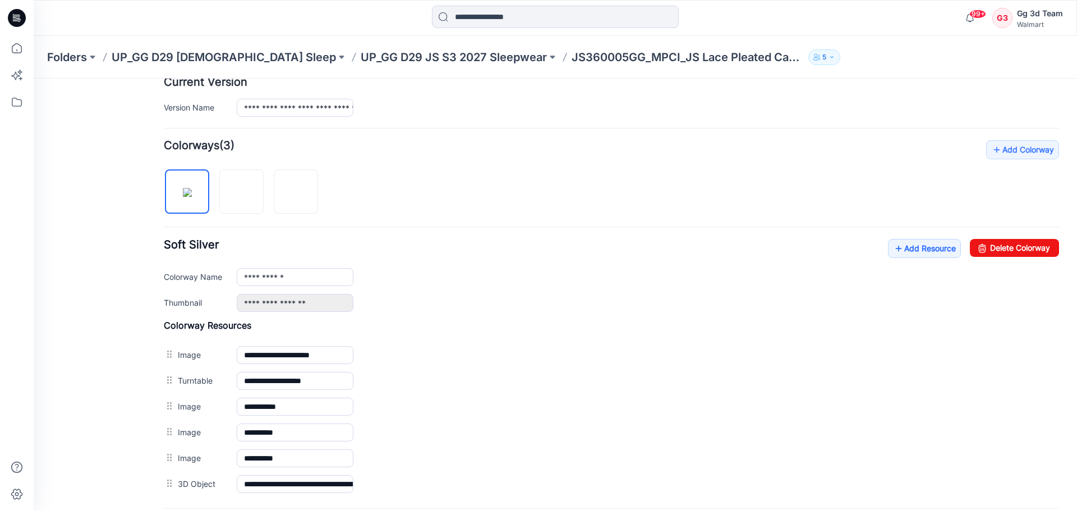
scroll to position [280, 0]
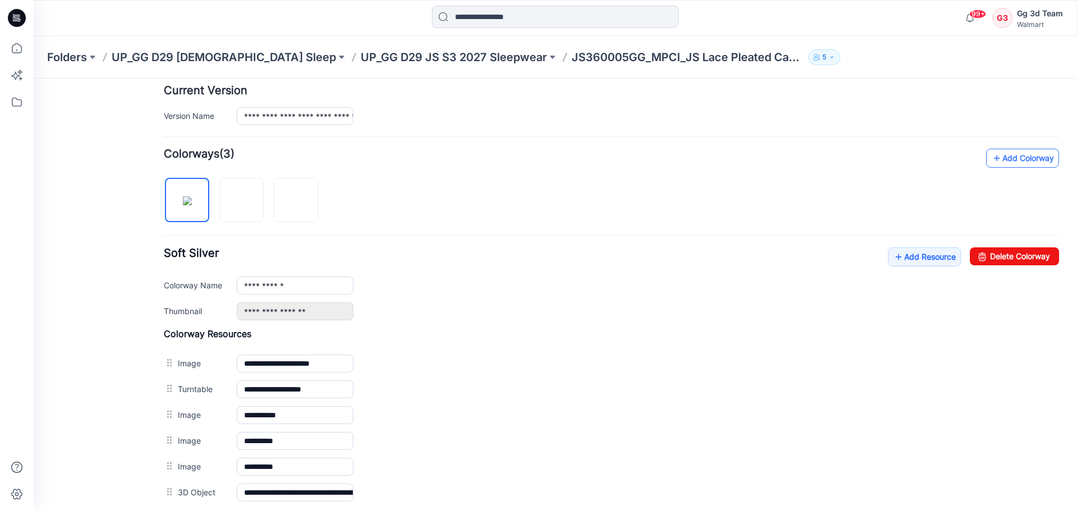
click at [1003, 164] on link "Add Colorway" at bounding box center [1022, 158] width 73 height 19
type input "**********"
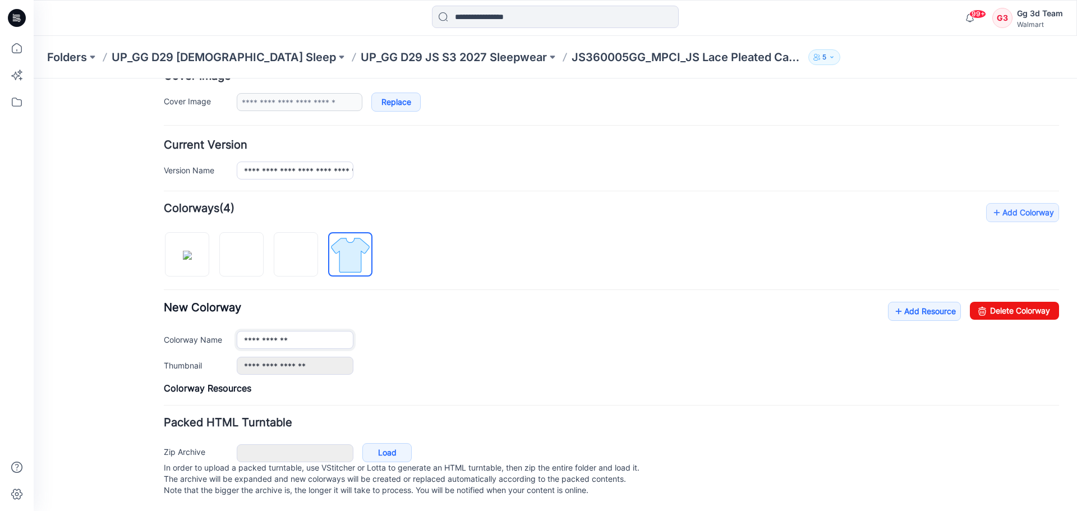
scroll to position [0, 0]
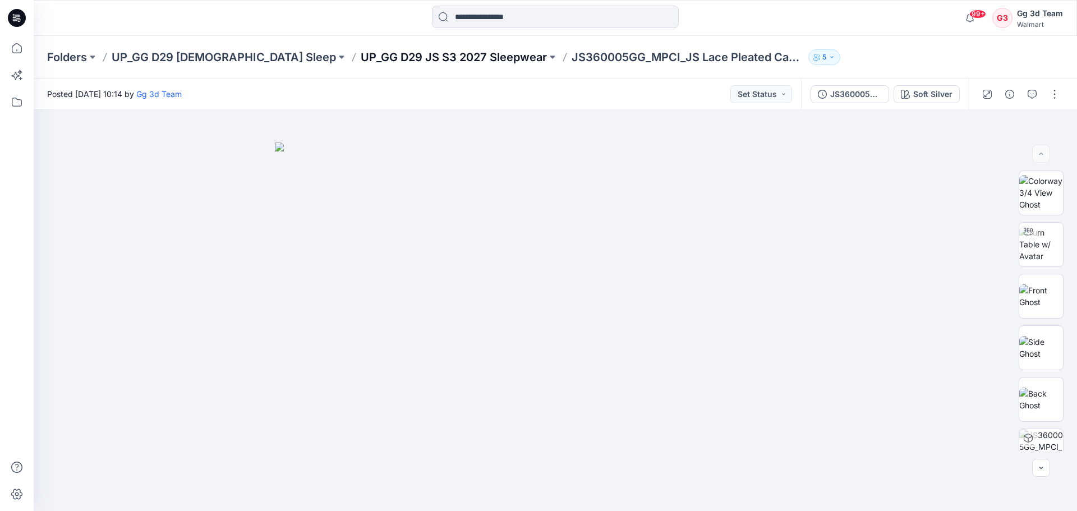
click at [361, 59] on p "UP_GG D29 JS S3 2027 Sleepwear" at bounding box center [454, 57] width 186 height 16
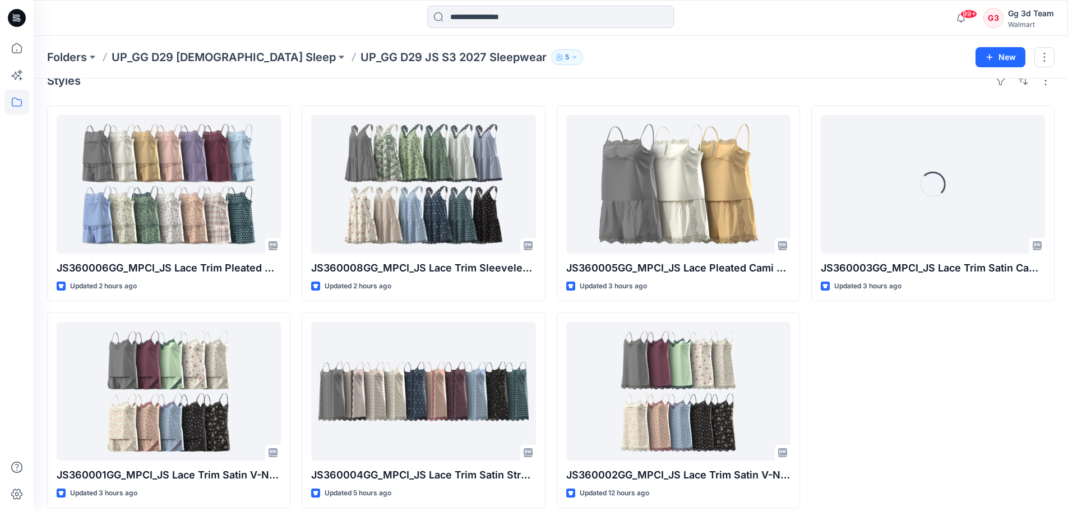
scroll to position [31, 0]
